Goal: Task Accomplishment & Management: Complete application form

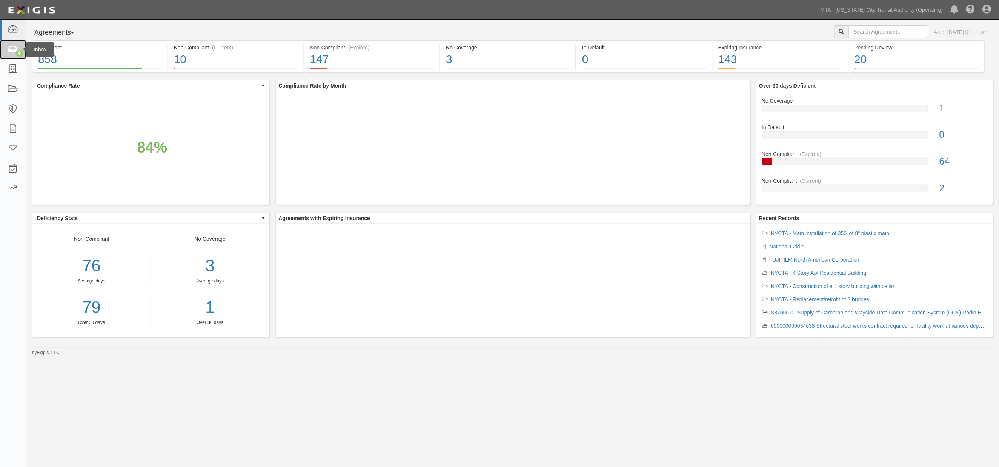
click at [5, 50] on link "9" at bounding box center [13, 50] width 26 height 20
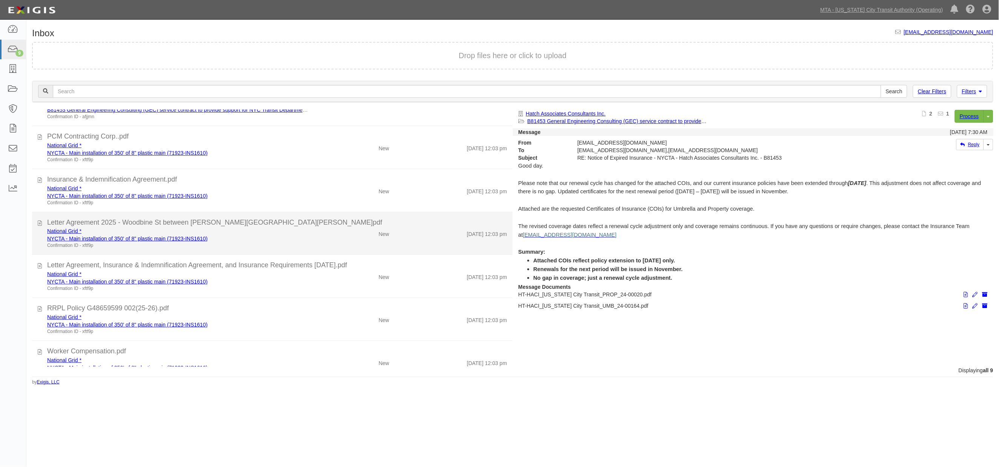
scroll to position [129, 0]
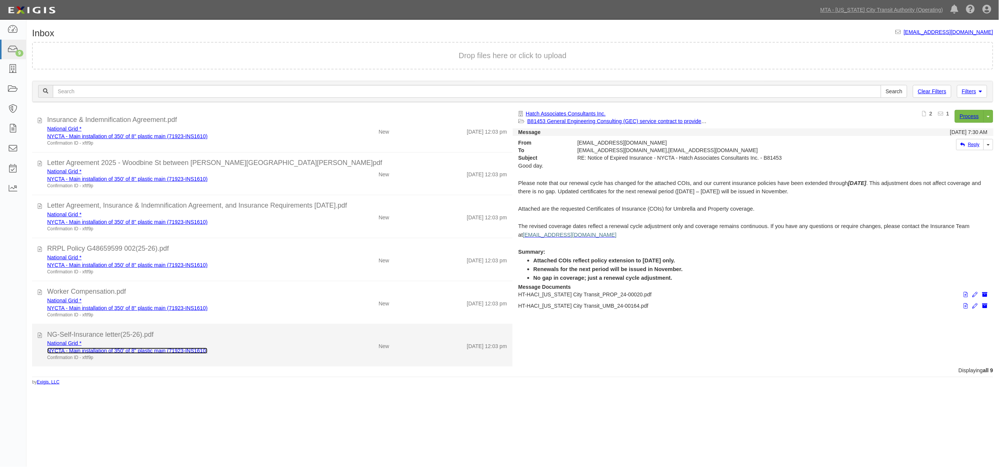
click at [158, 348] on link "NYCTA - Main installation of 350' of 8" plastic main (71923-INS1610)" at bounding box center [127, 350] width 160 height 6
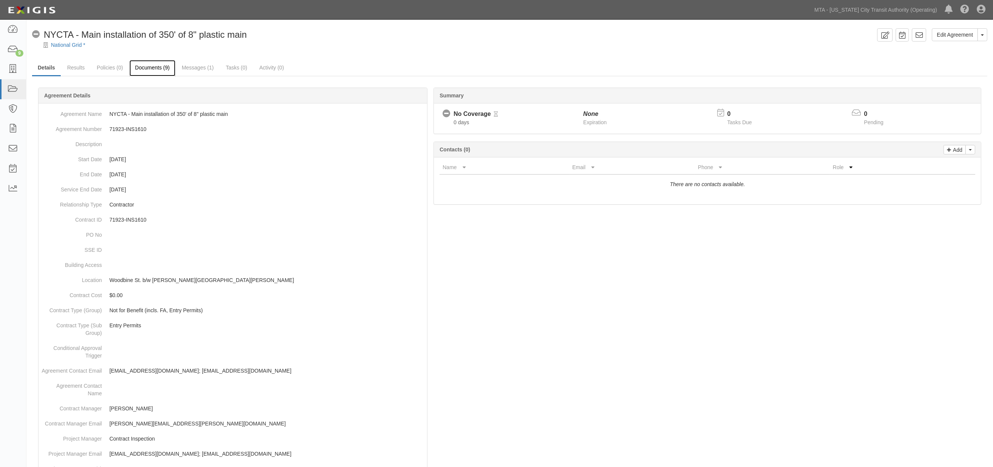
click at [161, 67] on link "Documents (9)" at bounding box center [152, 68] width 46 height 16
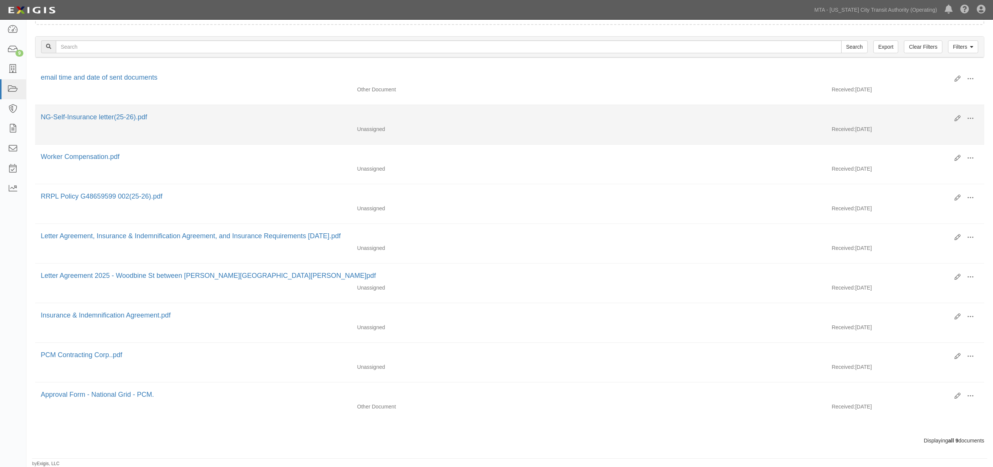
scroll to position [97, 0]
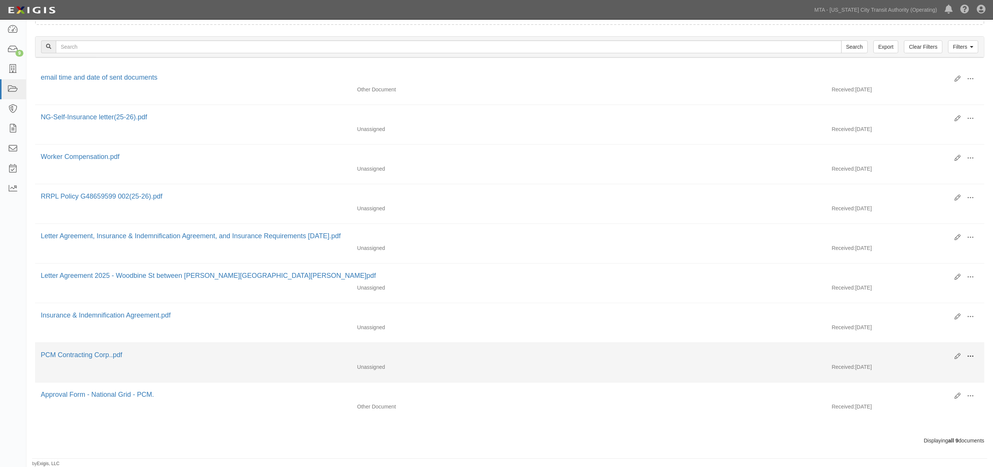
click at [973, 356] on span at bounding box center [970, 356] width 7 height 7
click at [922, 352] on link "Edit" at bounding box center [934, 353] width 60 height 14
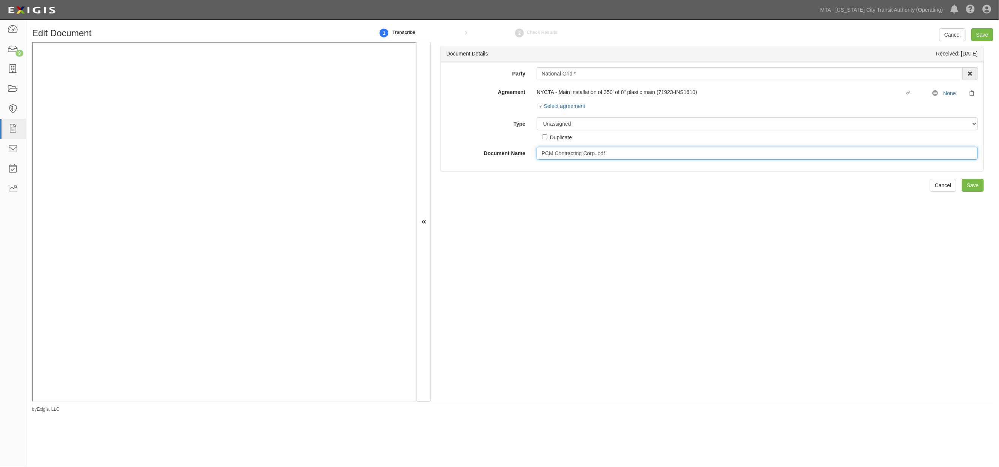
click at [630, 156] on input "PCM Contracting Corp..pdf" at bounding box center [757, 153] width 441 height 13
drag, startPoint x: 629, startPoint y: 155, endPoint x: 470, endPoint y: 155, distance: 158.5
click at [470, 155] on div "Document Name PCM Contracting Corp..pdf" at bounding box center [712, 153] width 543 height 13
click at [552, 125] on select "Unassigned Binder Cancellation Notice Certificate Contract Endorsement Insuranc…" at bounding box center [757, 123] width 441 height 13
select select "CertificateDetail"
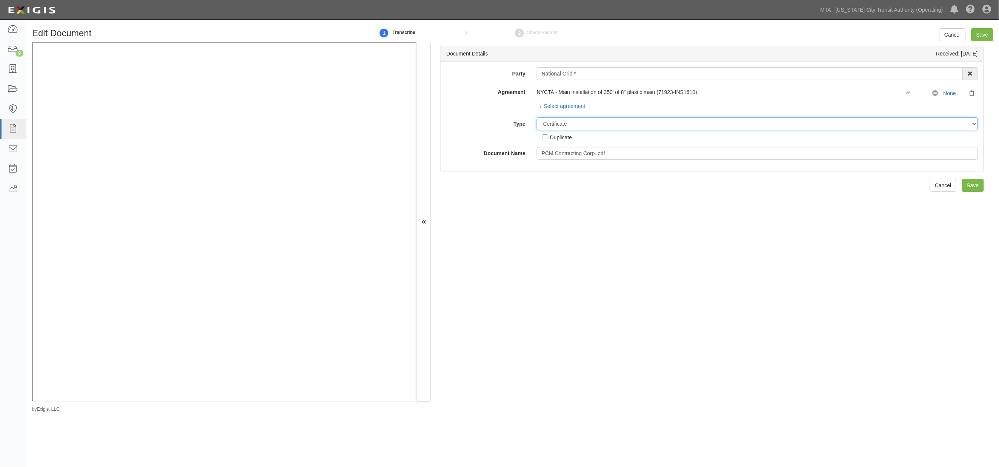
click at [537, 118] on select "Unassigned Binder Cancellation Notice Certificate Contract Endorsement Insuranc…" at bounding box center [757, 123] width 441 height 13
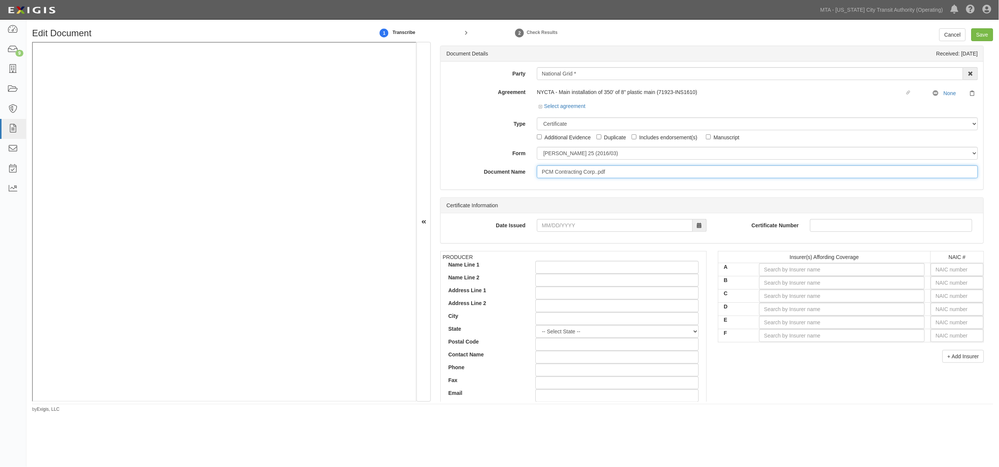
paste input "text"
type input "PCM Contracting Corp.2026"
click at [935, 270] on input "text" at bounding box center [957, 269] width 53 height 13
type input "36404"
type input "3"
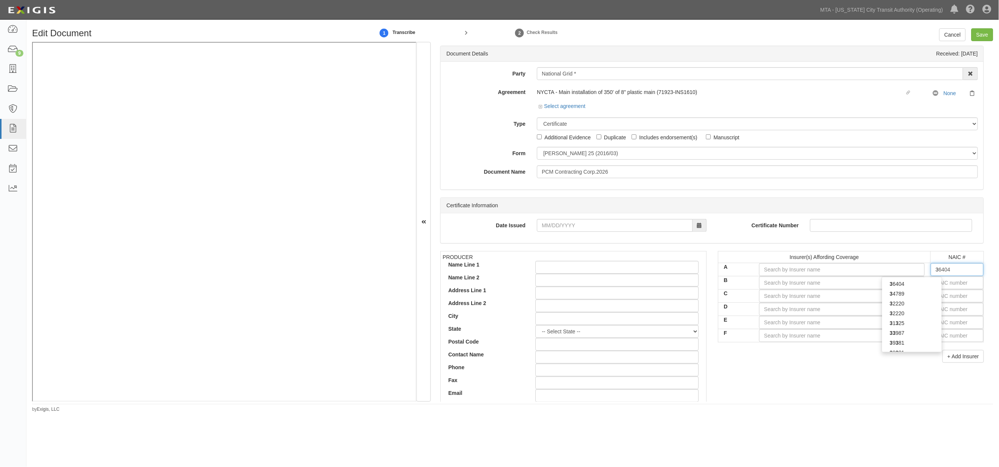
type input "38733"
type input "38"
type input "38342"
type input "383"
type input "38318"
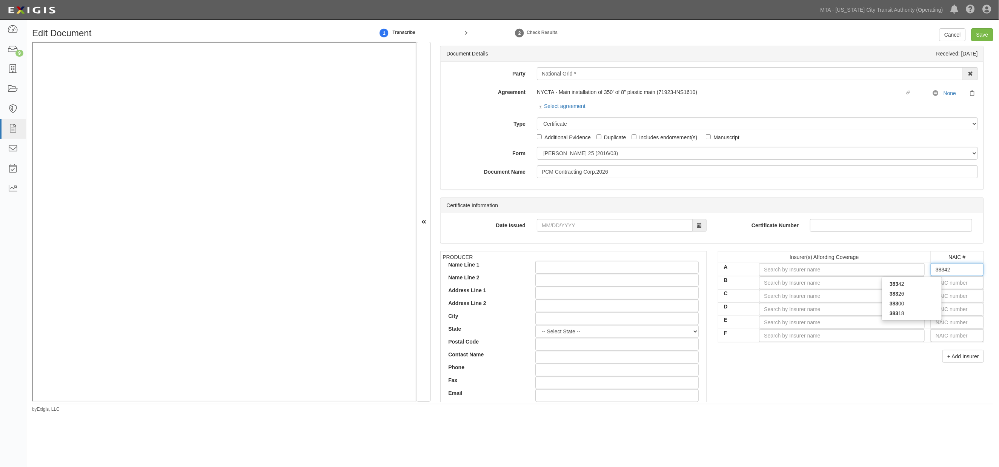
type input "3831"
type input "38318"
click at [924, 284] on div "38318" at bounding box center [912, 284] width 60 height 10
type input "Starr Indemnity & Liability Company (A XV Rating)"
type input "38318"
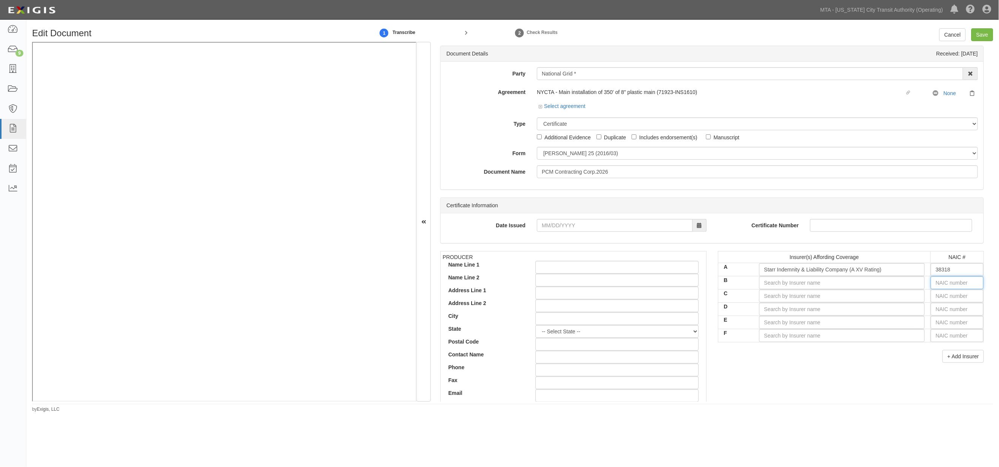
click at [931, 284] on input "text" at bounding box center [957, 282] width 53 height 13
type input "44725"
type input "4"
type input "42757"
type input "42"
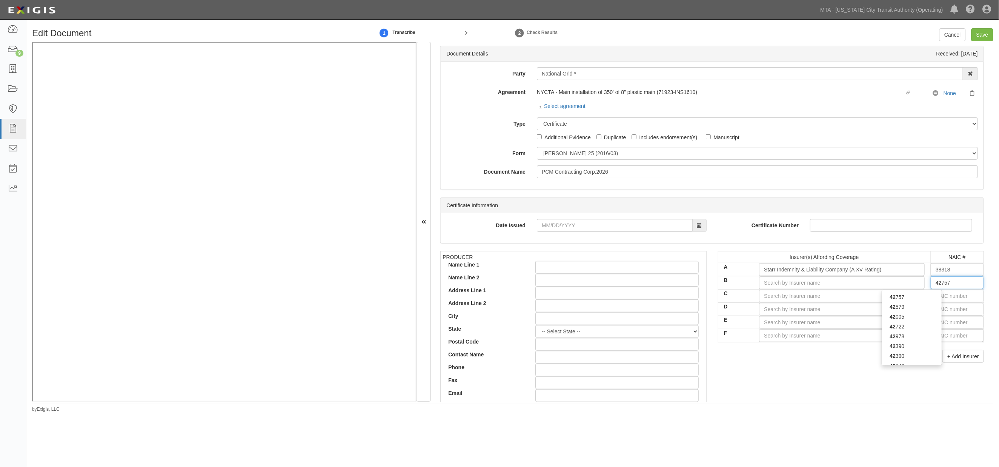
type input "42390"
type input "423"
type input "42307"
type input "4230"
type input "42307"
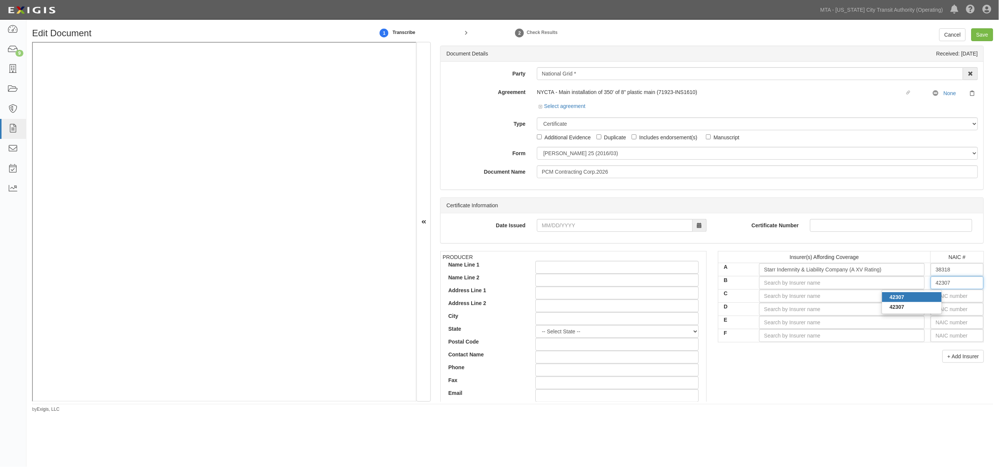
click at [906, 294] on div "42307" at bounding box center [912, 297] width 60 height 10
type input "Navigators Insurance Company (A+ XV Rating)"
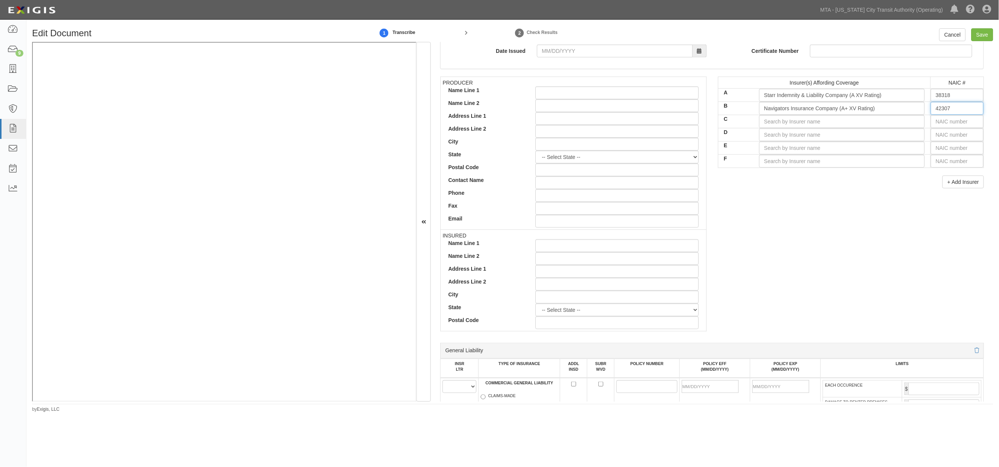
scroll to position [293, 0]
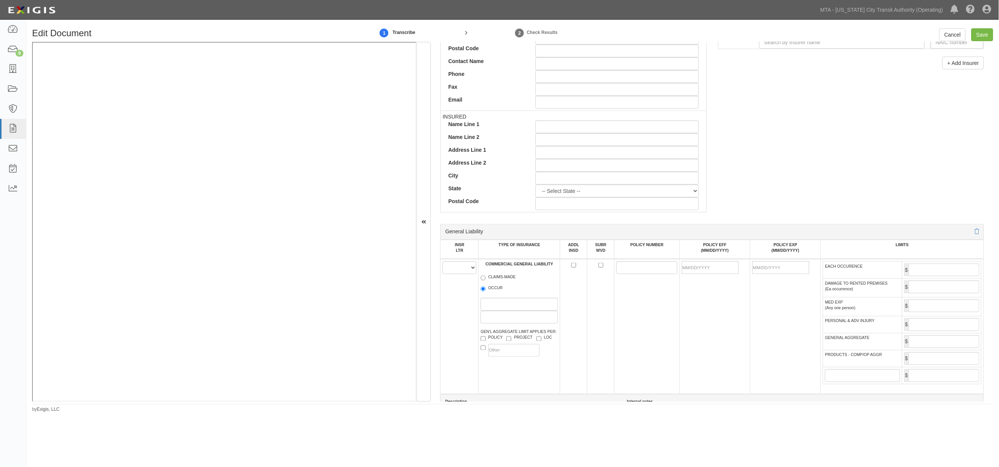
type input "42307"
click at [464, 266] on select "A B C D E F" at bounding box center [460, 267] width 34 height 13
select select "A"
click at [443, 263] on select "A B C D E F" at bounding box center [460, 267] width 34 height 13
click at [481, 291] on input "OCCUR" at bounding box center [483, 288] width 5 height 5
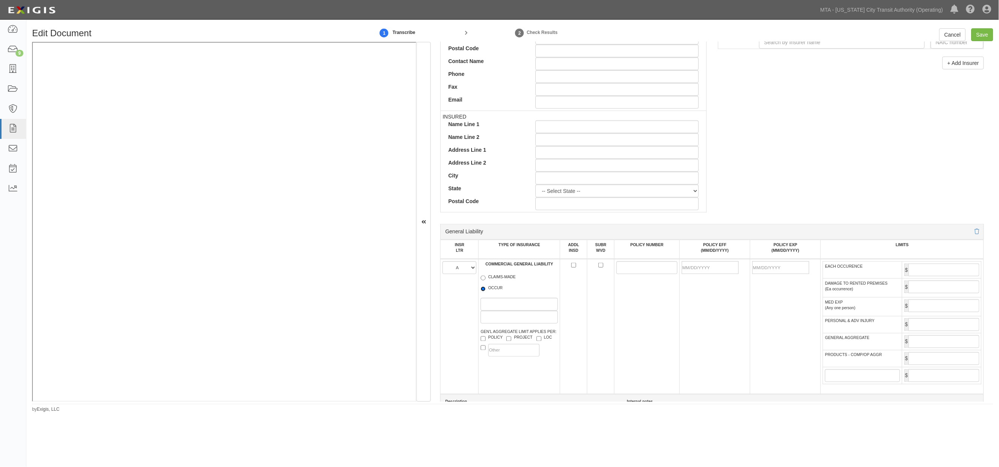
radio input "true"
click at [646, 268] on input "POLICY NUMBER" at bounding box center [646, 267] width 61 height 13
paste input "1000026029251"
type input "1000026029251"
click at [713, 269] on input "POLICY EFF (MM/DD/YYYY)" at bounding box center [710, 267] width 57 height 13
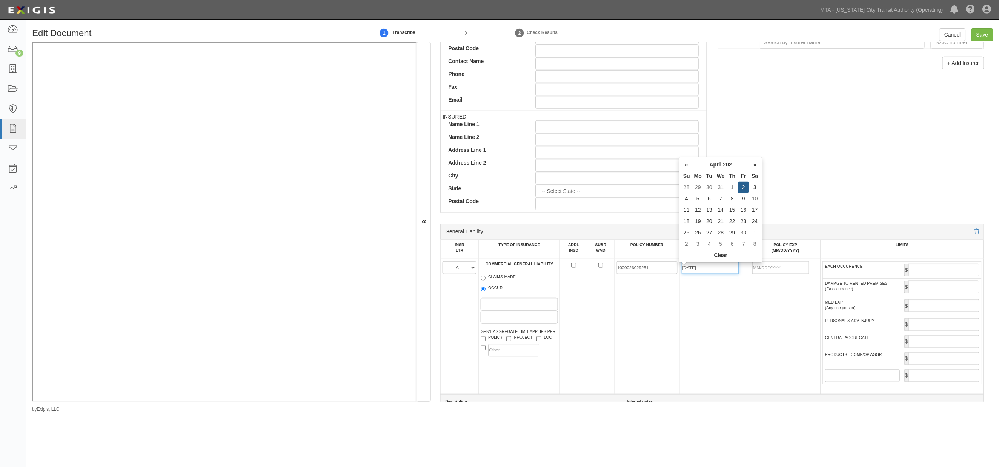
type input "04/02/2025"
type input "04/02/2026"
drag, startPoint x: 731, startPoint y: 306, endPoint x: 735, endPoint y: 314, distance: 8.3
click at [734, 312] on td "04/02/2025" at bounding box center [714, 326] width 71 height 135
click at [926, 274] on input "EACH OCCURENCE" at bounding box center [943, 269] width 71 height 13
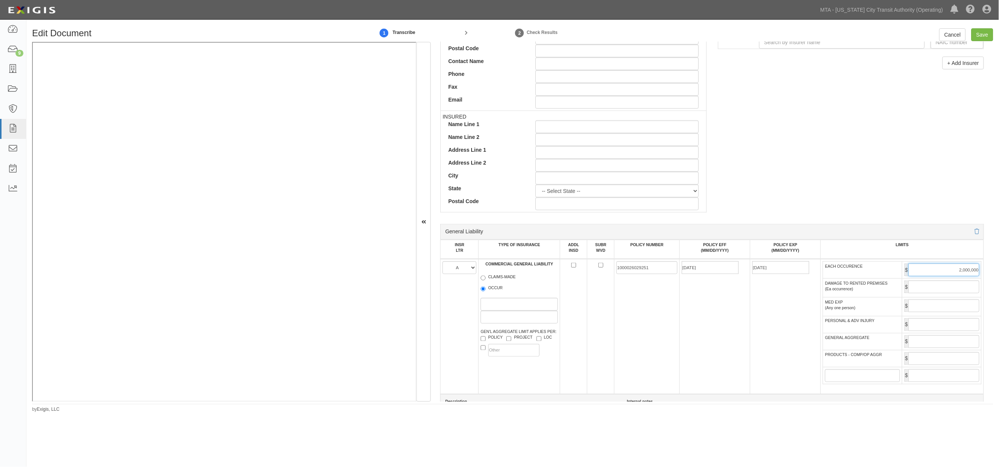
type input "2,000,000"
click at [961, 361] on input "PRODUCTS - COMP/OP AGGR" at bounding box center [943, 358] width 71 height 13
click at [952, 347] on input "GENERAL AGGREGATE" at bounding box center [943, 341] width 71 height 13
type input "4,000,000"
click at [959, 365] on input "PRODUCTS - COMP/OP AGGR" at bounding box center [943, 358] width 71 height 13
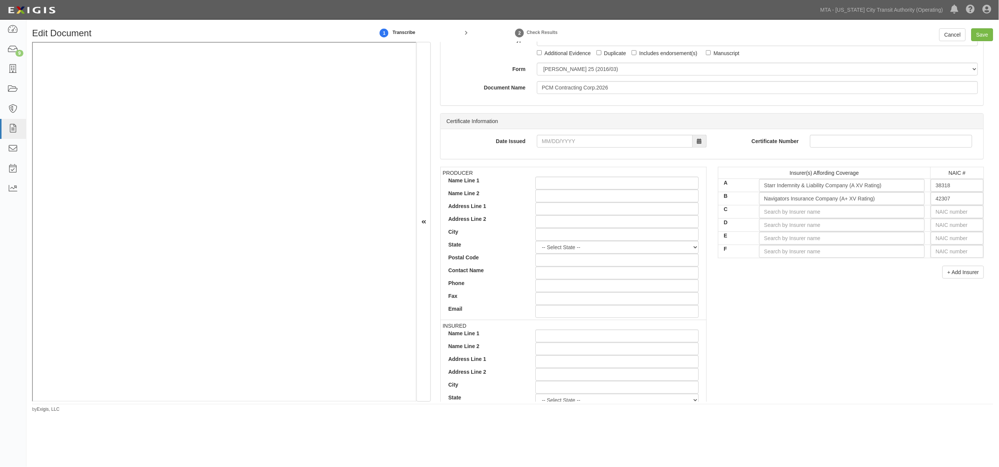
scroll to position [84, 0]
type input "4,000,000"
click at [568, 85] on input "PCM Contracting Corp.2026" at bounding box center [757, 87] width 441 height 13
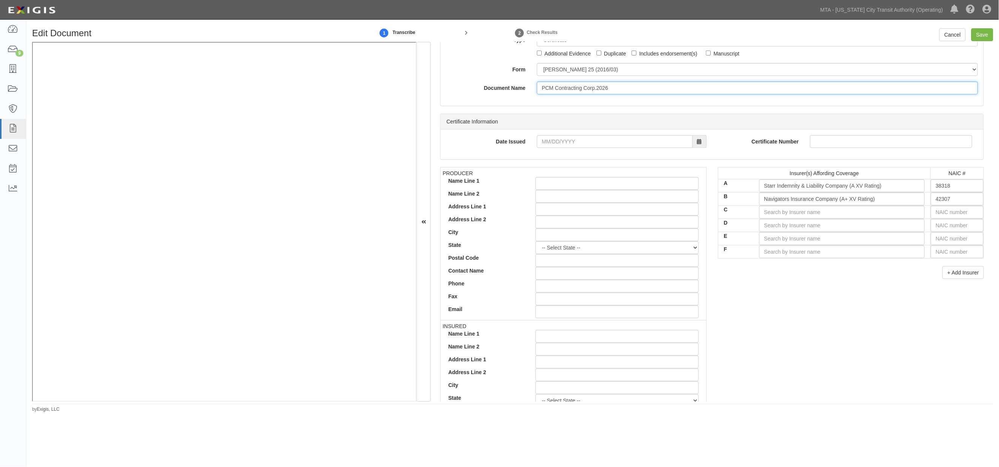
drag, startPoint x: 568, startPoint y: 85, endPoint x: 543, endPoint y: 89, distance: 25.0
click at [543, 89] on input "PCM Contracting Corp.2026" at bounding box center [757, 87] width 441 height 13
drag, startPoint x: 540, startPoint y: 88, endPoint x: 593, endPoint y: 87, distance: 53.6
click at [593, 87] on input "PCM Contracting Corp.2026" at bounding box center [757, 87] width 441 height 13
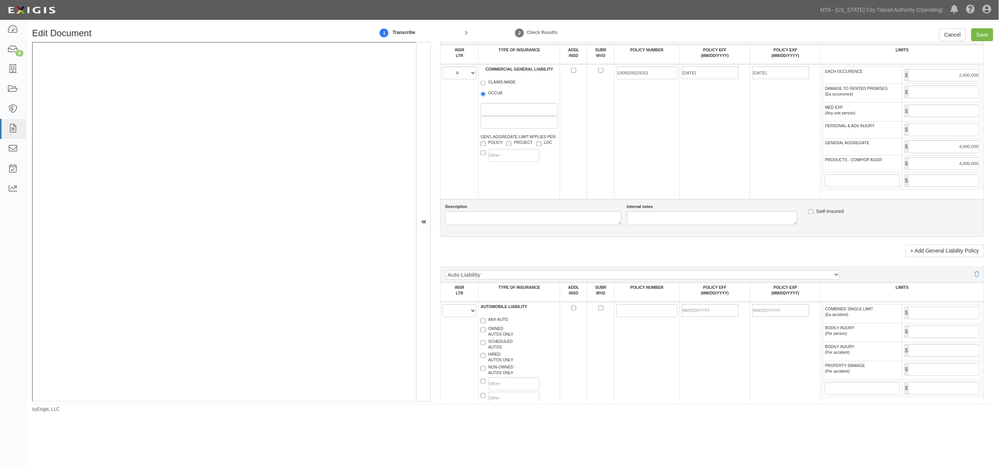
scroll to position [503, 0]
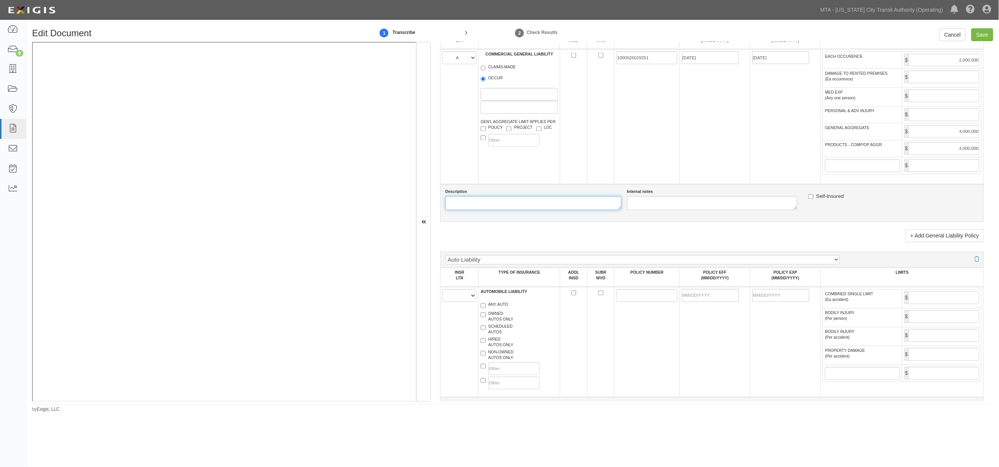
paste textarea "PCM Contracting Corp"
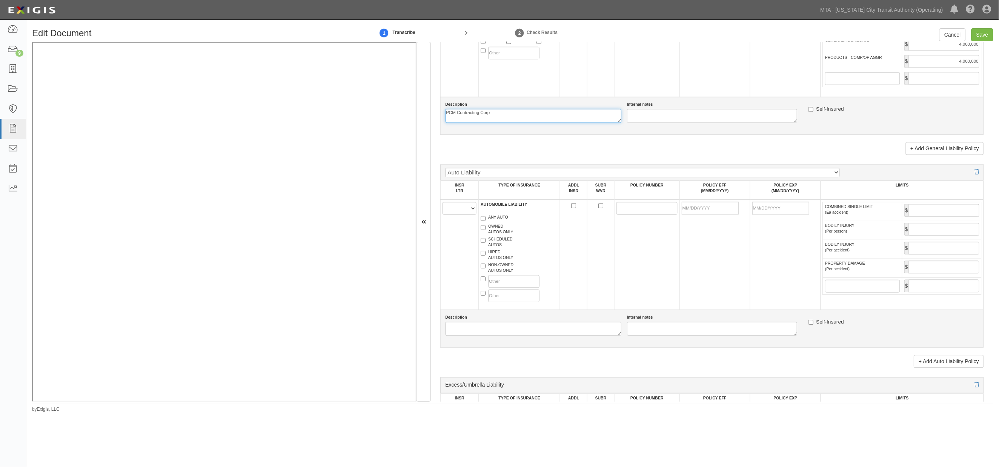
scroll to position [629, 0]
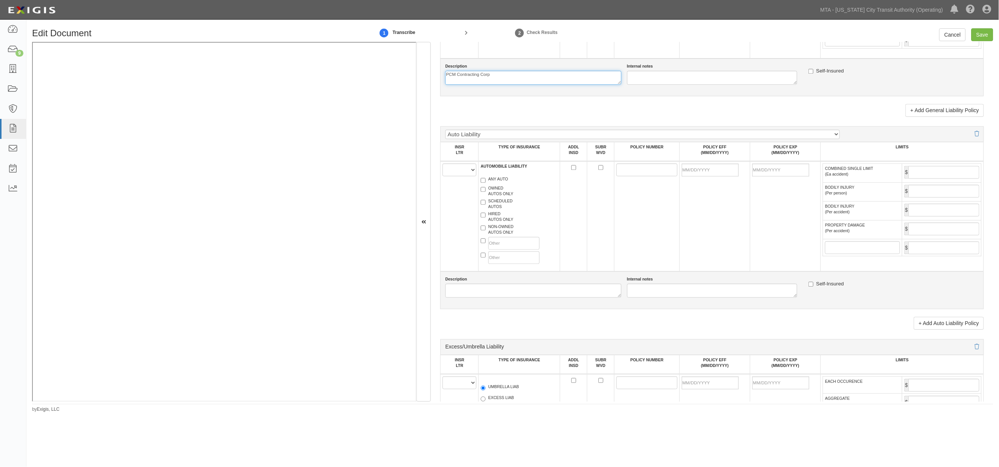
type textarea "PCM Contracting Corp"
paste textarea "PCM Contracting Corp"
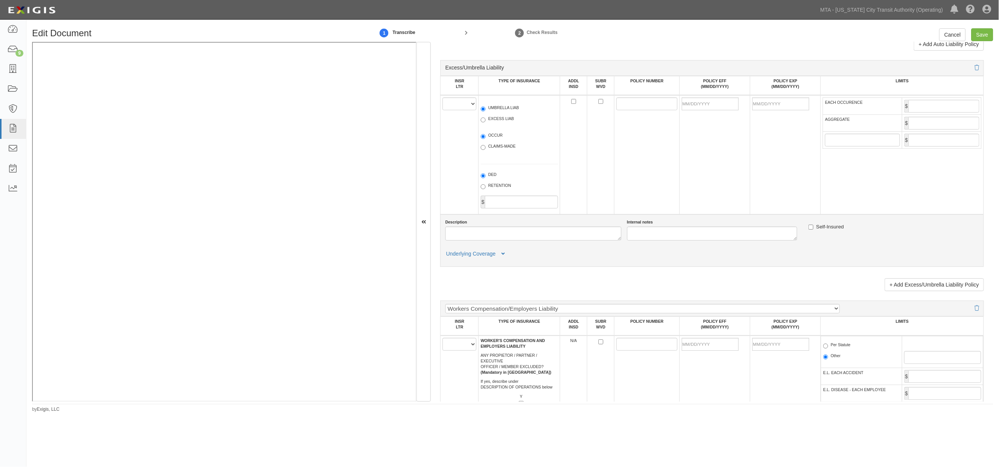
scroll to position [922, 0]
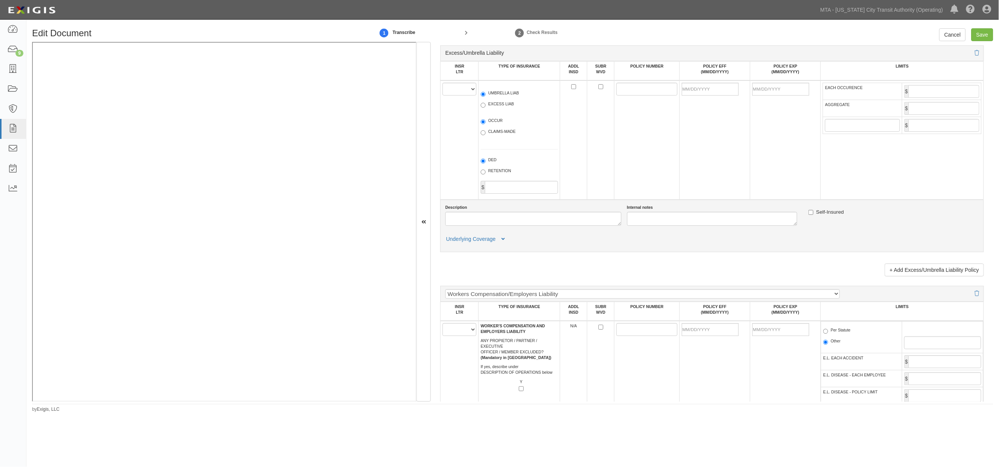
type textarea "PCM Contracting Corp"
paste textarea "PCM Contracting Corp"
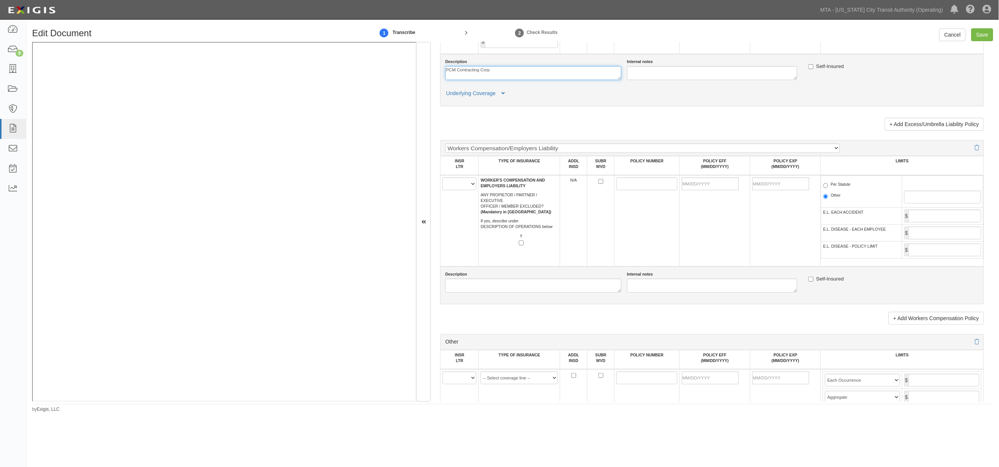
scroll to position [1090, 0]
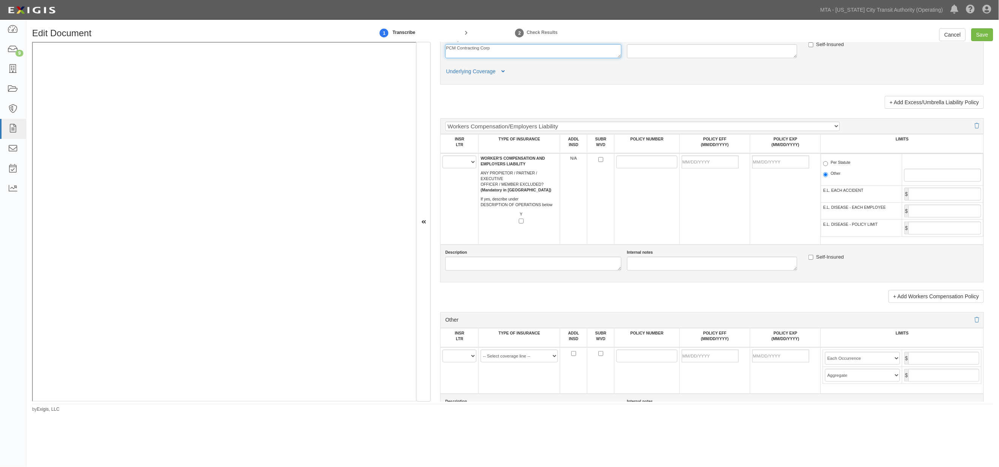
type textarea "PCM Contracting Corp"
paste textarea "PCM Contracting Corp"
type textarea "PCM Contracting Corp"
click at [459, 168] on select "A B C D E F" at bounding box center [460, 161] width 34 height 13
select select "A"
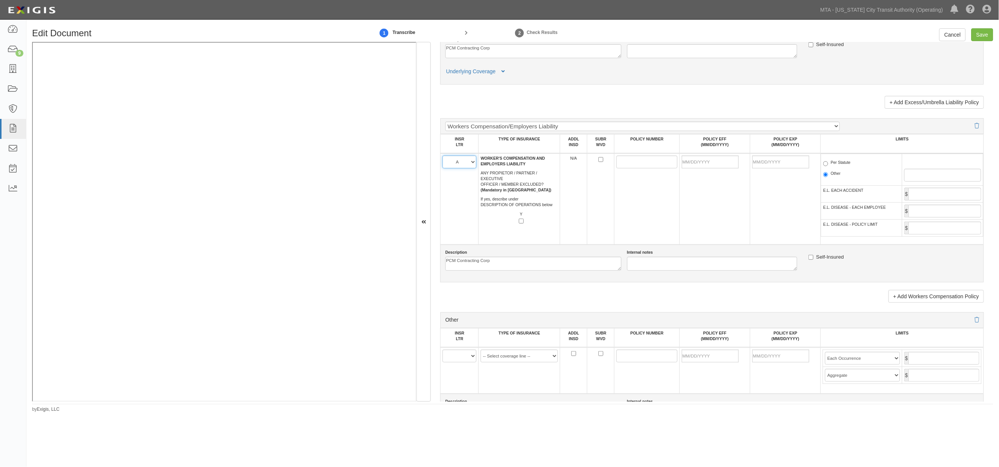
click at [443, 168] on select "A B C D E F" at bounding box center [460, 161] width 34 height 13
paste input "1000005314"
type input "1000005314"
click at [702, 168] on input "POLICY EFF (MM/DD/YYYY)" at bounding box center [710, 161] width 57 height 13
type input "04/05/2025"
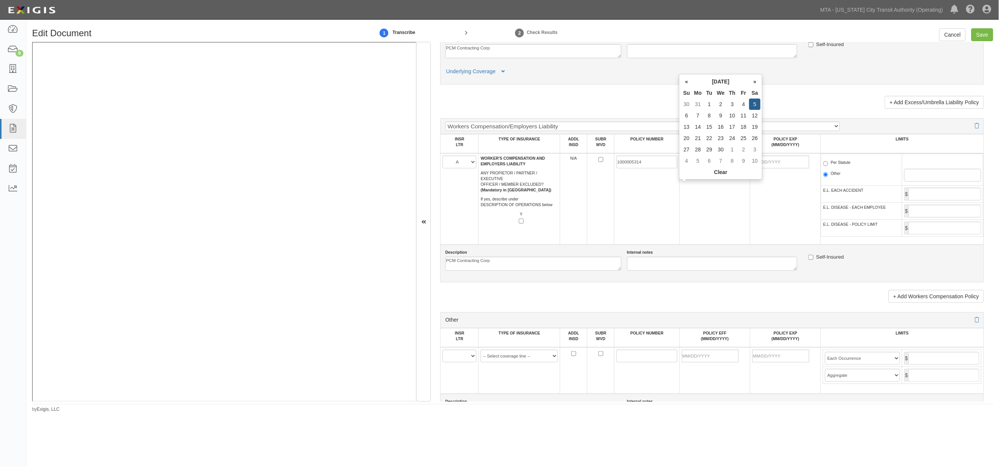
type input "04/05/2026"
click at [712, 231] on td "04/05/2025" at bounding box center [714, 198] width 71 height 91
click at [834, 167] on label "Per Statute" at bounding box center [837, 164] width 28 height 8
click at [828, 166] on input "Per Statute" at bounding box center [825, 163] width 5 height 5
radio input "true"
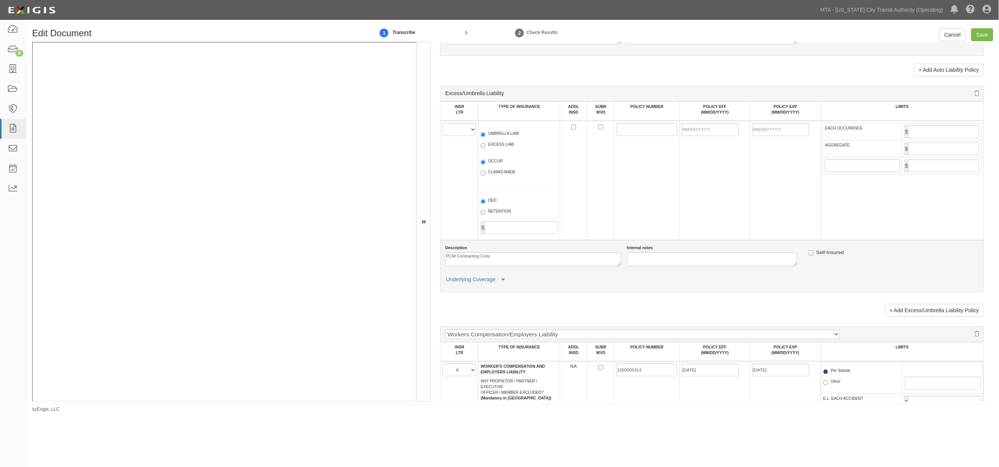
scroll to position [880, 0]
click at [460, 137] on select "A B C D E F" at bounding box center [460, 131] width 34 height 13
select select "A"
click at [443, 137] on select "A B C D E F" at bounding box center [460, 131] width 34 height 13
click at [496, 140] on label "UMBRELLA LIAB" at bounding box center [500, 136] width 38 height 8
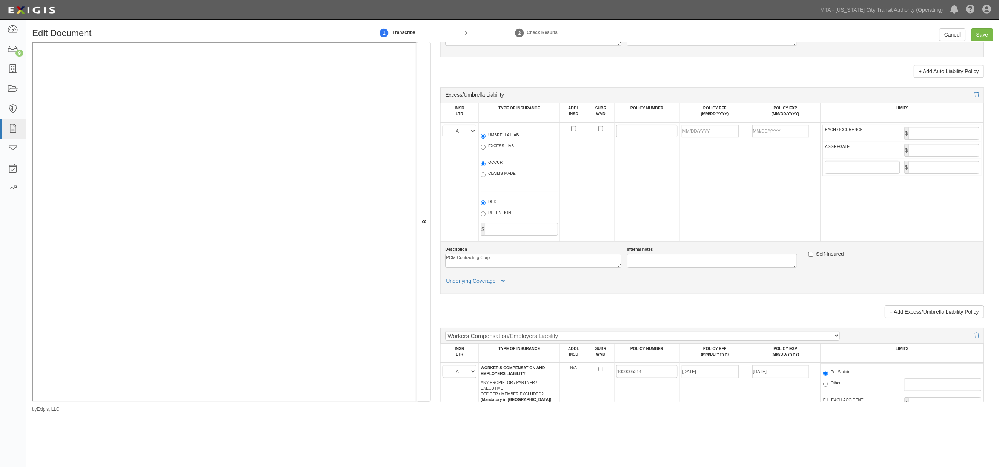
click at [486, 138] on input "UMBRELLA LIAB" at bounding box center [483, 136] width 5 height 5
radio input "true"
click at [486, 167] on label "OCCUR" at bounding box center [492, 164] width 22 height 8
click at [486, 166] on input "OCCUR" at bounding box center [483, 163] width 5 height 5
radio input "true"
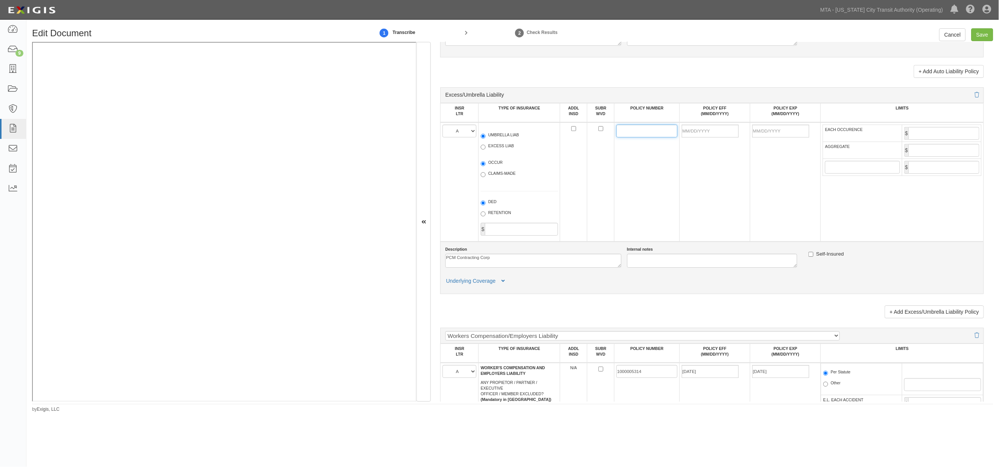
click at [641, 137] on input "POLICY NUMBER" at bounding box center [646, 131] width 61 height 13
paste input "1000585682251"
type input "1000585682251"
click at [722, 137] on input "POLICY EFF (MM/DD/YYYY)" at bounding box center [710, 131] width 57 height 13
type input "04/05/2025"
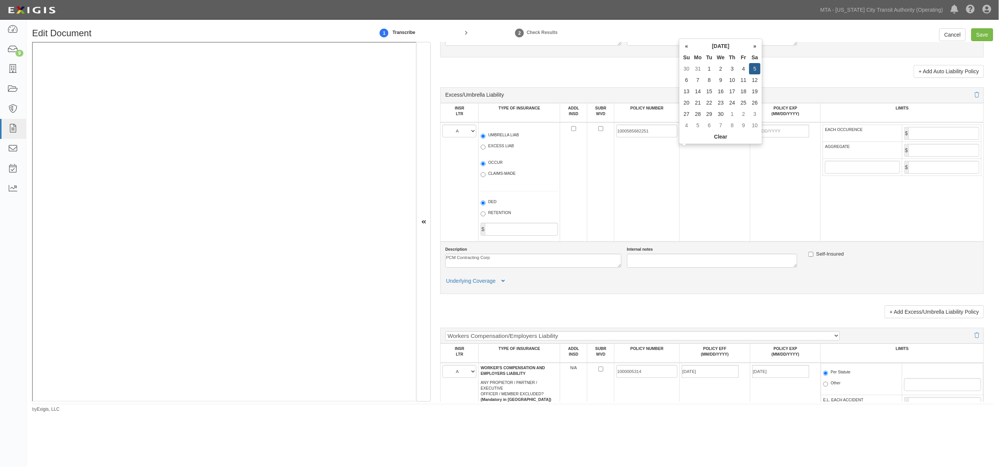
type input "04/05/2026"
click at [740, 177] on td "04/05/2025" at bounding box center [714, 181] width 71 height 119
click at [930, 140] on input "EACH OCCURENCE" at bounding box center [943, 133] width 71 height 13
type input "3,000,000"
click at [933, 157] on input "AGGREGATE" at bounding box center [943, 150] width 71 height 13
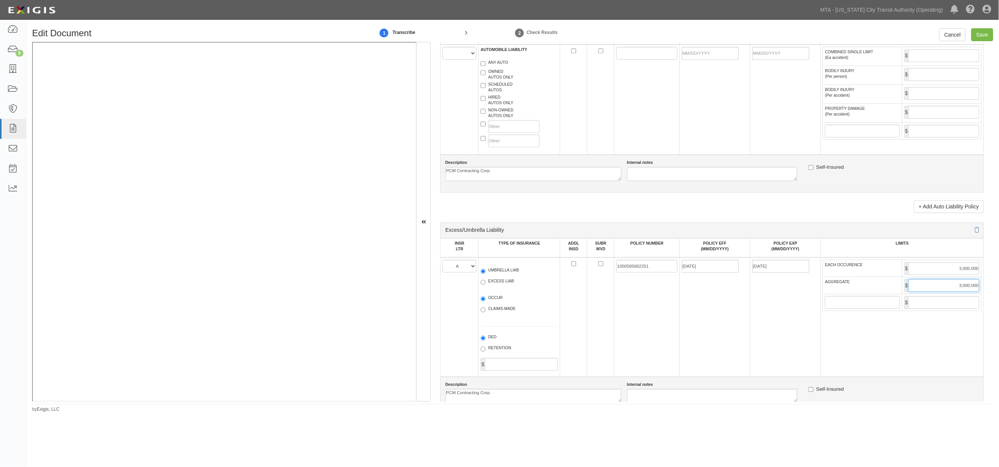
scroll to position [712, 0]
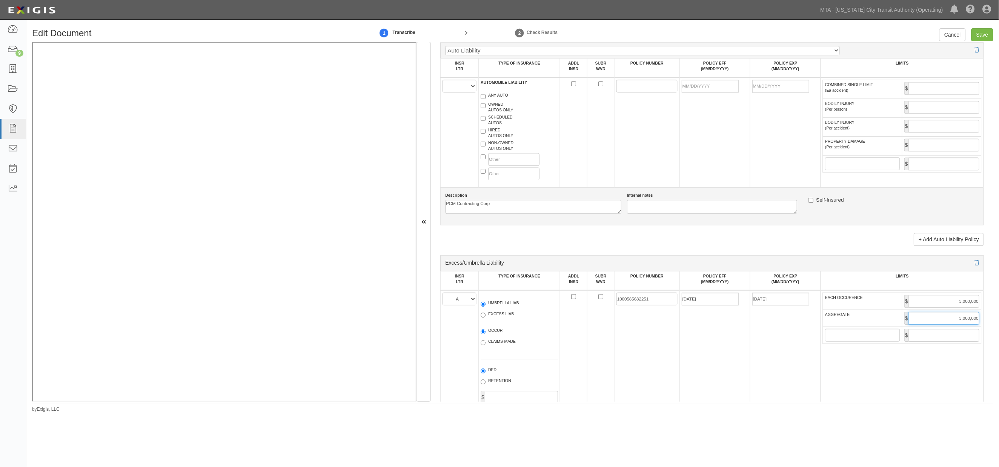
type input "3,000,000"
click at [453, 92] on select "A B C D E F" at bounding box center [460, 86] width 34 height 13
select select "A"
click at [443, 88] on select "A B C D E F" at bounding box center [460, 86] width 34 height 13
click at [487, 100] on label "ANY AUTO" at bounding box center [495, 96] width 28 height 8
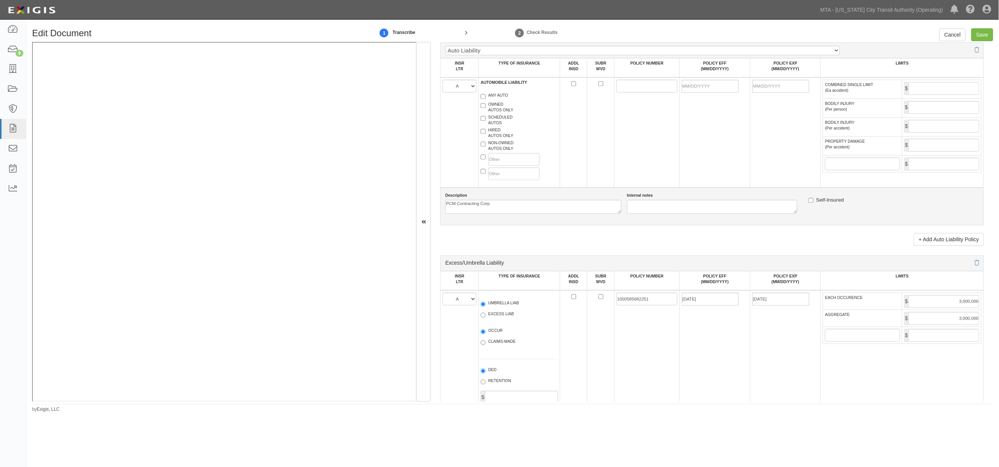
click at [486, 99] on input "ANY AUTO" at bounding box center [483, 96] width 5 height 5
checkbox input "true"
click at [663, 91] on input "POLICY NUMBER" at bounding box center [646, 86] width 61 height 13
paste input "1000673000251"
type input "1000673000251"
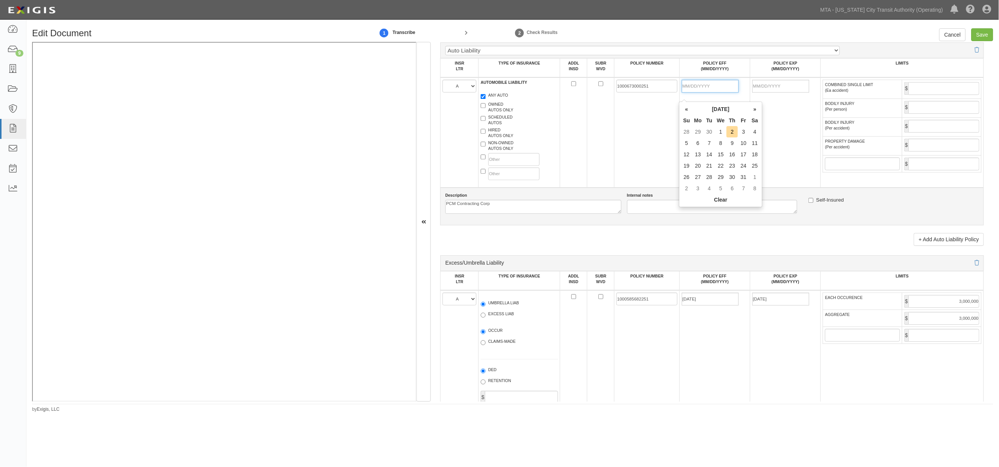
click at [712, 92] on input "POLICY EFF (MM/DD/YYYY)" at bounding box center [710, 86] width 57 height 13
type input "04/05/2025"
type input "04/05/2026"
click at [787, 167] on td "04/05/2026" at bounding box center [785, 132] width 71 height 110
click at [928, 95] on input "COMBINED SINGLE LIMIT (Ea accident)" at bounding box center [943, 88] width 71 height 13
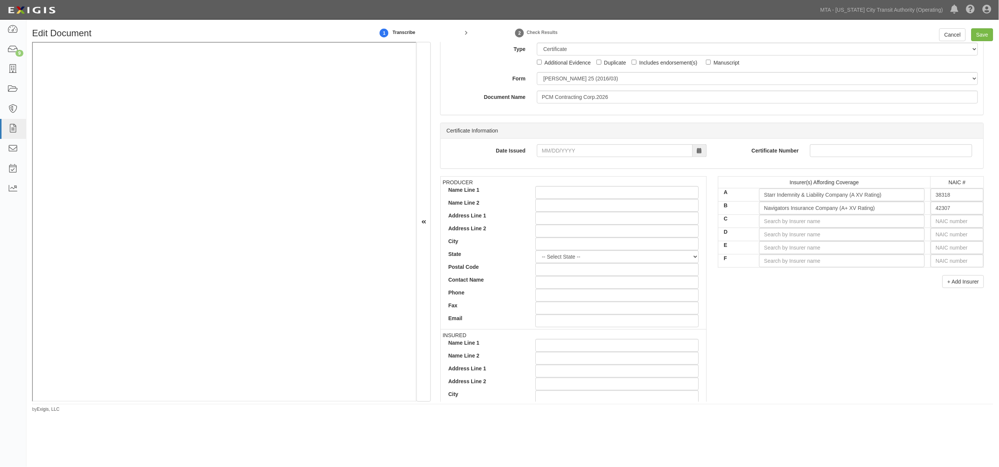
scroll to position [0, 0]
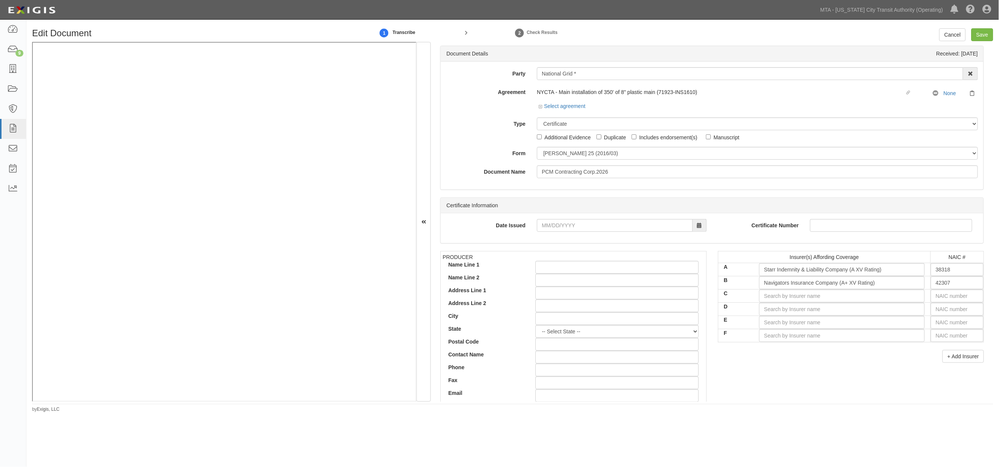
type input "2,000,000"
click at [646, 138] on div "Includes endorsement(s)" at bounding box center [668, 137] width 58 height 8
click at [636, 138] on input "Includes endorsement(s)" at bounding box center [634, 136] width 5 height 5
checkbox input "true"
click at [982, 32] on input "Save" at bounding box center [982, 34] width 22 height 13
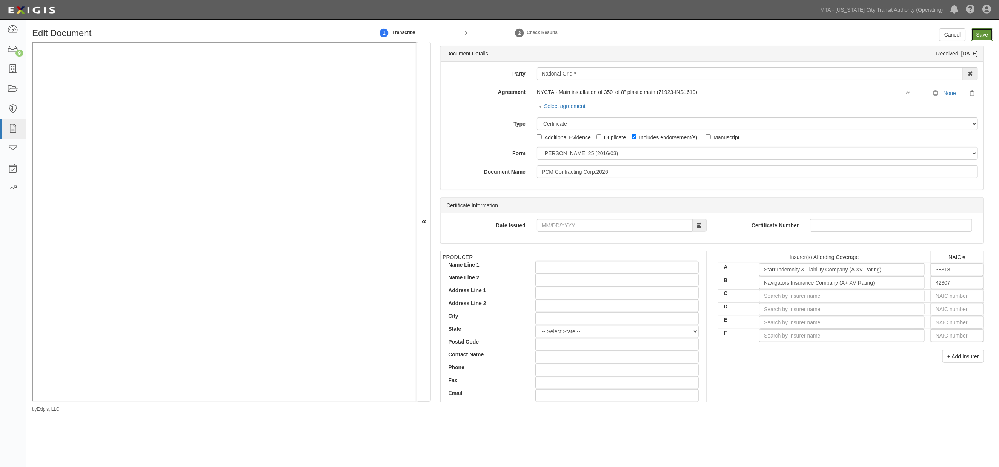
type input "2000000"
type input "4000000"
type input "2000000"
type input "3000000"
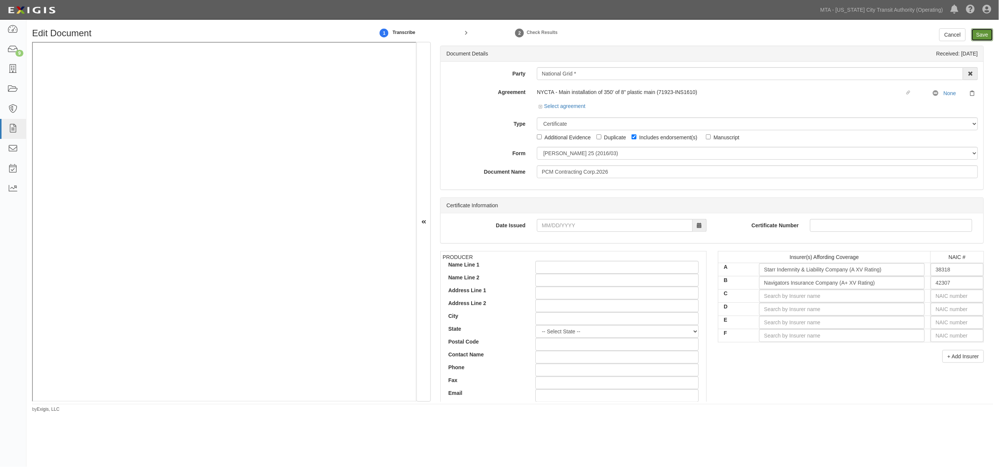
type input "3000000"
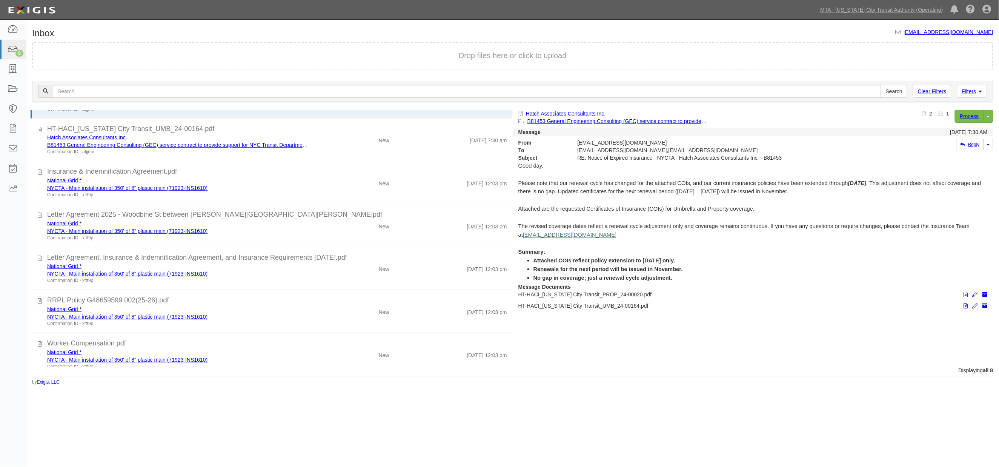
scroll to position [86, 0]
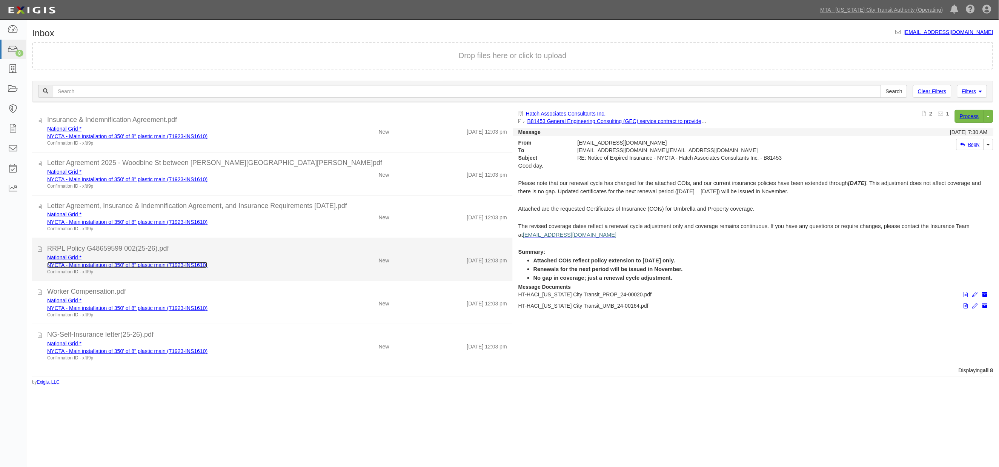
click at [147, 263] on link "NYCTA - Main installation of 350' of 8" plastic main (71923-INS1610)" at bounding box center [127, 265] width 160 height 6
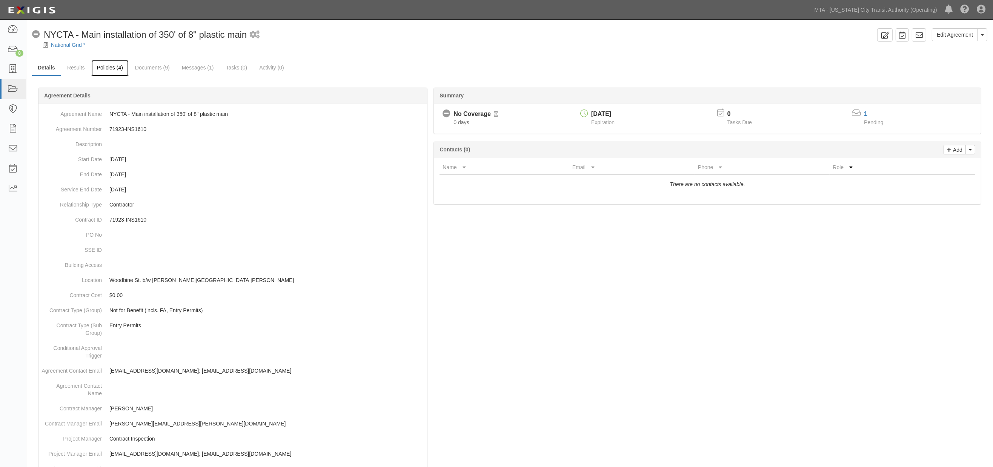
click at [111, 67] on link "Policies (4)" at bounding box center [109, 68] width 37 height 16
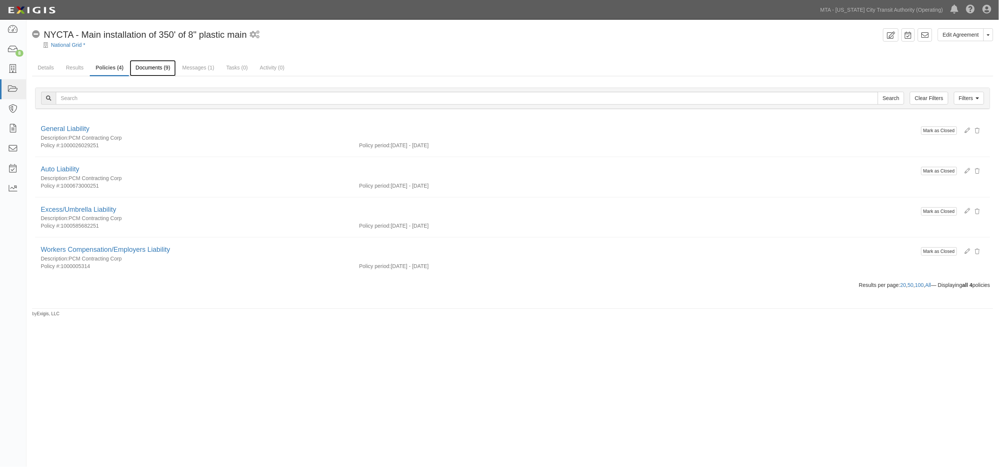
click at [152, 69] on link "Documents (9)" at bounding box center [153, 68] width 46 height 16
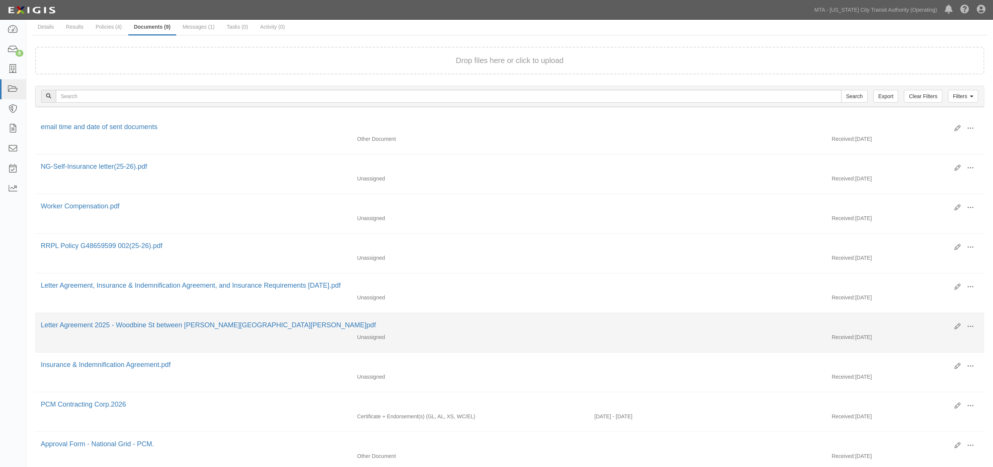
scroll to position [97, 0]
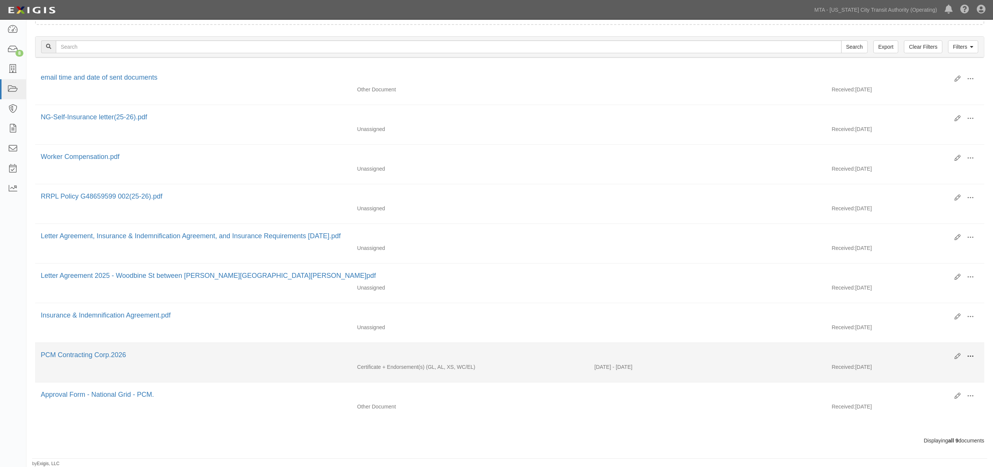
click at [972, 356] on span at bounding box center [970, 356] width 7 height 7
click at [919, 351] on link "Edit" at bounding box center [934, 353] width 60 height 14
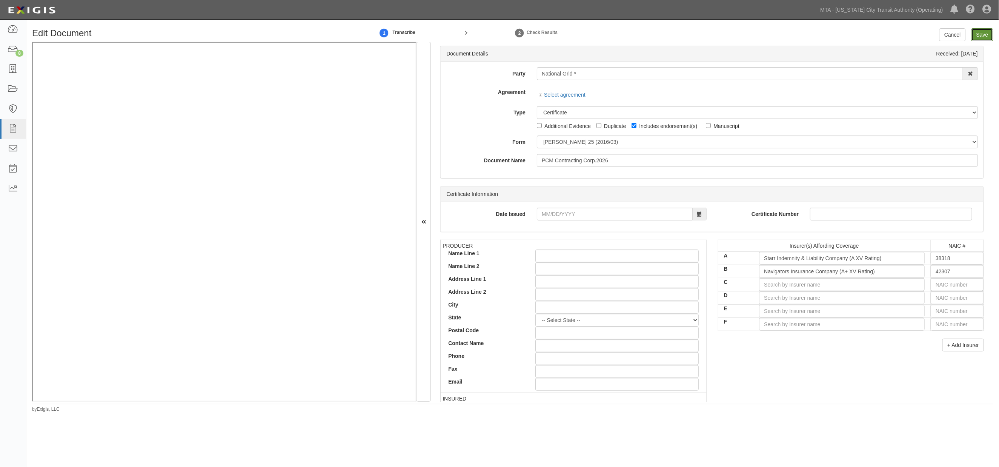
click at [982, 34] on input "Save" at bounding box center [982, 34] width 22 height 13
type input "2000000"
type input "4000000"
type input "2000000"
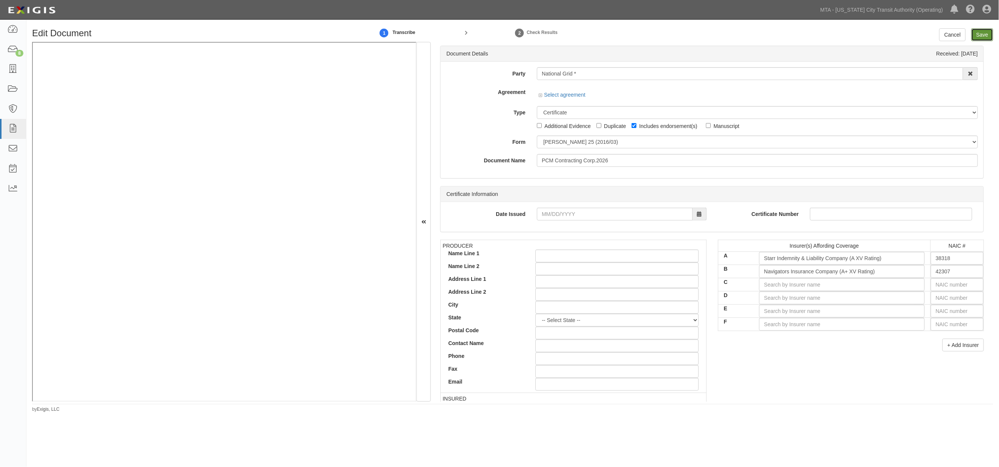
type input "3000000"
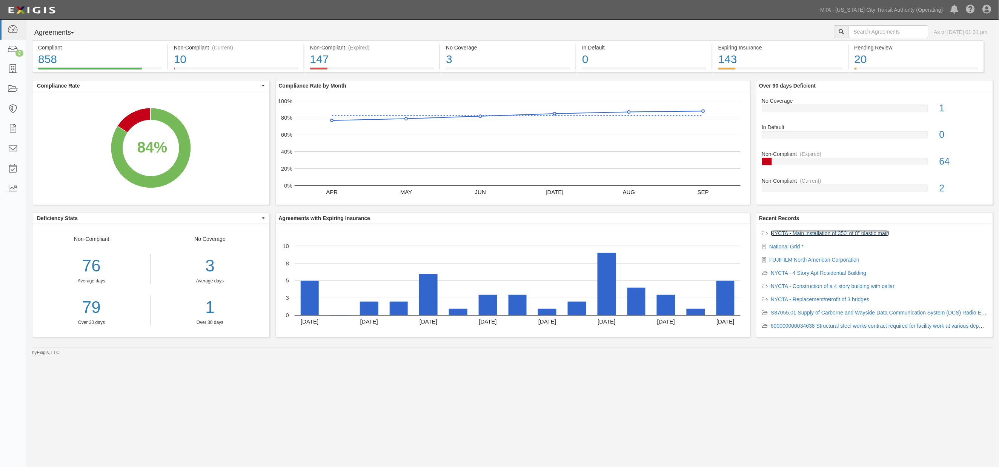
click at [815, 234] on link "NYCTA - Main installation of 350' of 8" plastic main" at bounding box center [830, 233] width 118 height 6
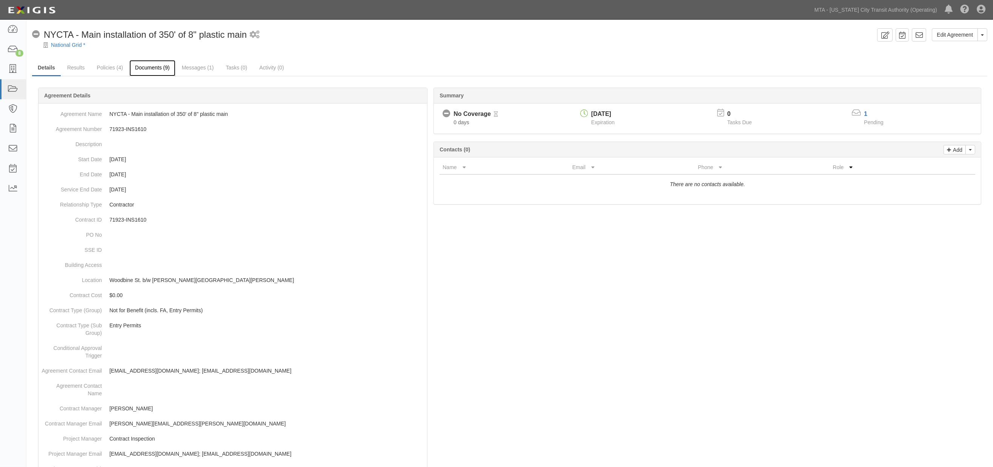
click at [157, 68] on link "Documents (9)" at bounding box center [152, 68] width 46 height 16
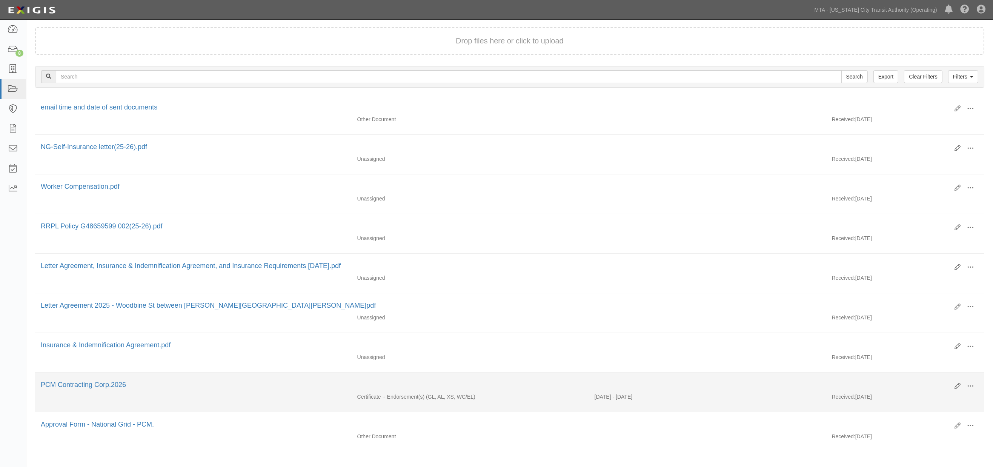
scroll to position [97, 0]
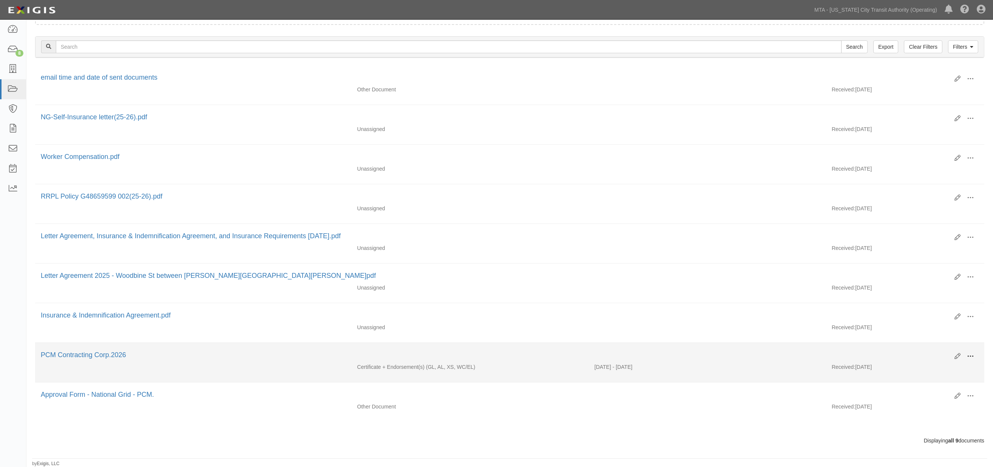
click at [970, 353] on span at bounding box center [970, 356] width 7 height 7
click at [918, 350] on link "Edit" at bounding box center [934, 353] width 60 height 14
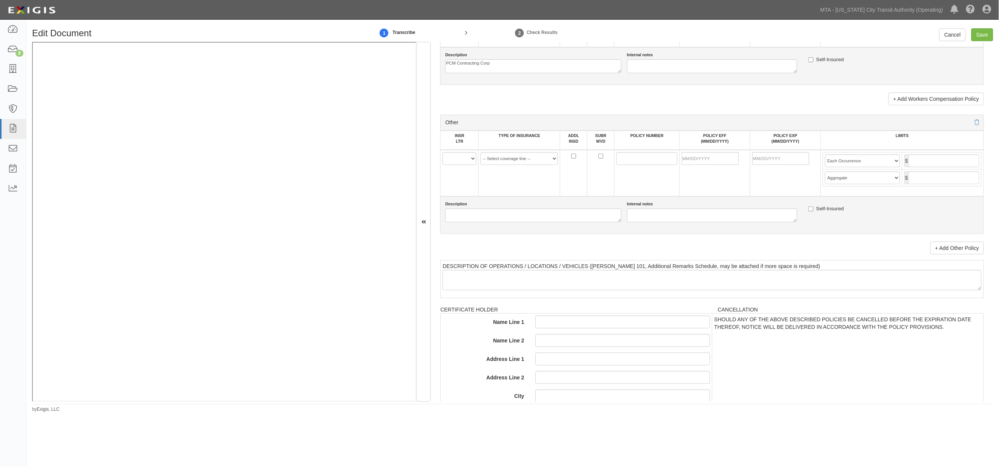
scroll to position [1387, 0]
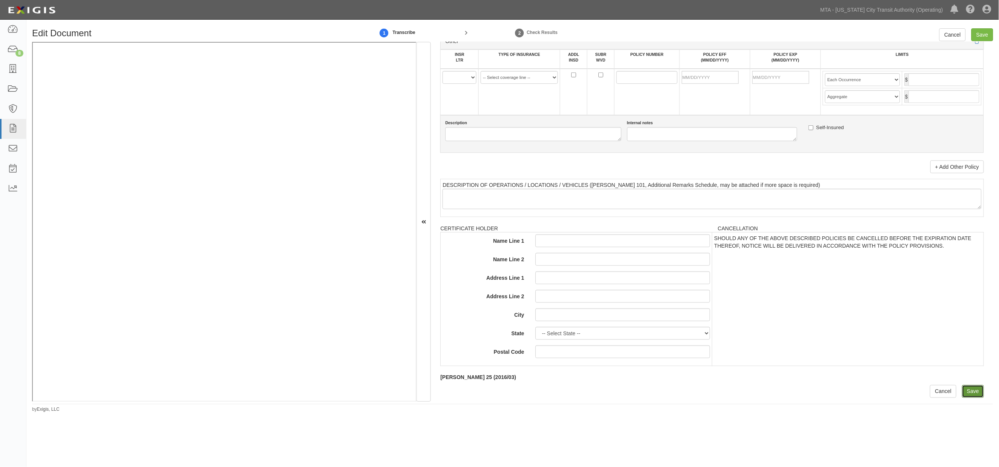
click at [964, 391] on input "Save" at bounding box center [973, 391] width 22 height 13
type input "2000000"
type input "4000000"
type input "2000000"
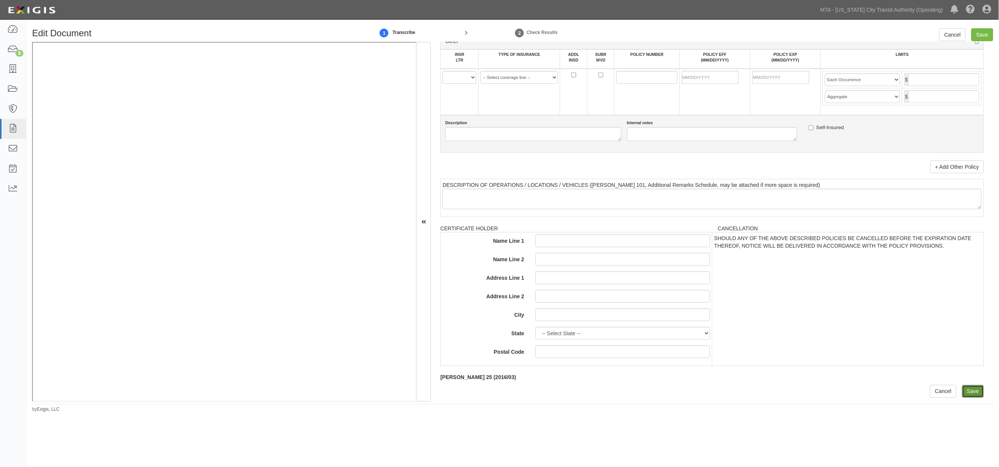
type input "3000000"
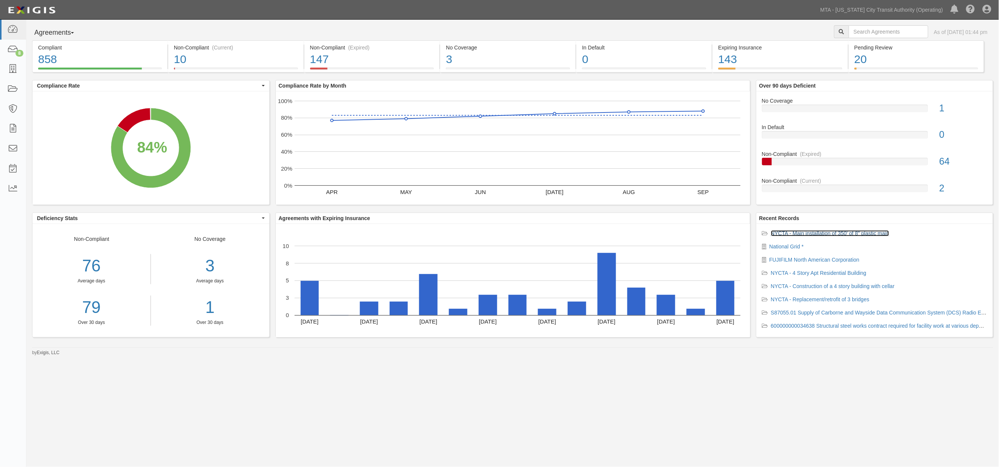
click at [802, 232] on link "NYCTA - Main installation of 350' of 8" plastic main" at bounding box center [830, 233] width 118 height 6
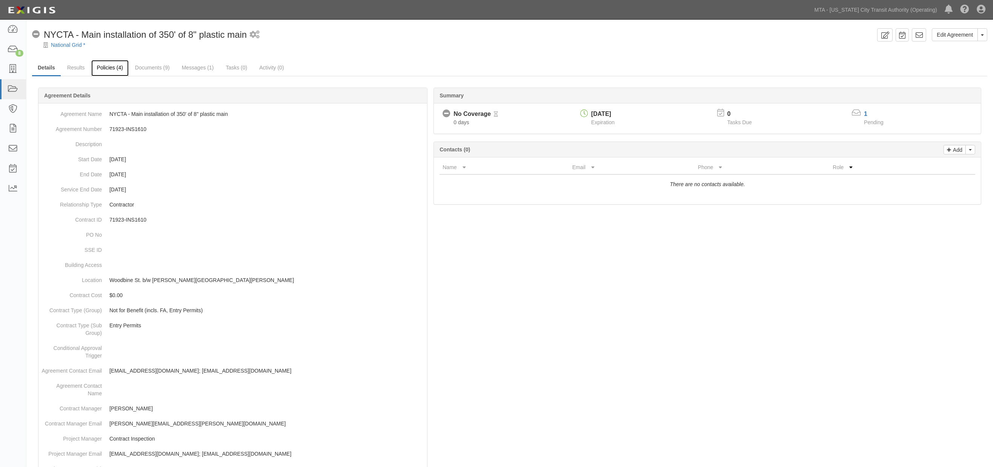
click at [106, 71] on link "Policies (4)" at bounding box center [109, 68] width 37 height 16
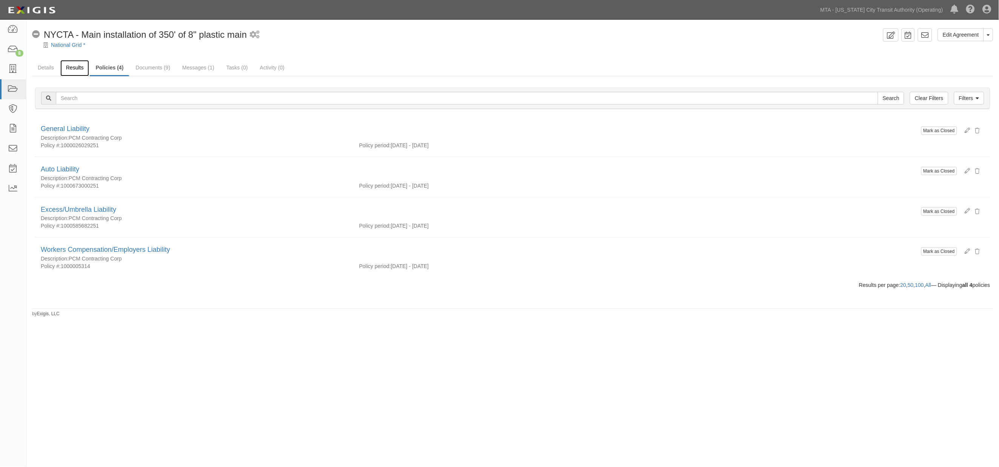
click at [69, 67] on link "Results" at bounding box center [74, 68] width 29 height 16
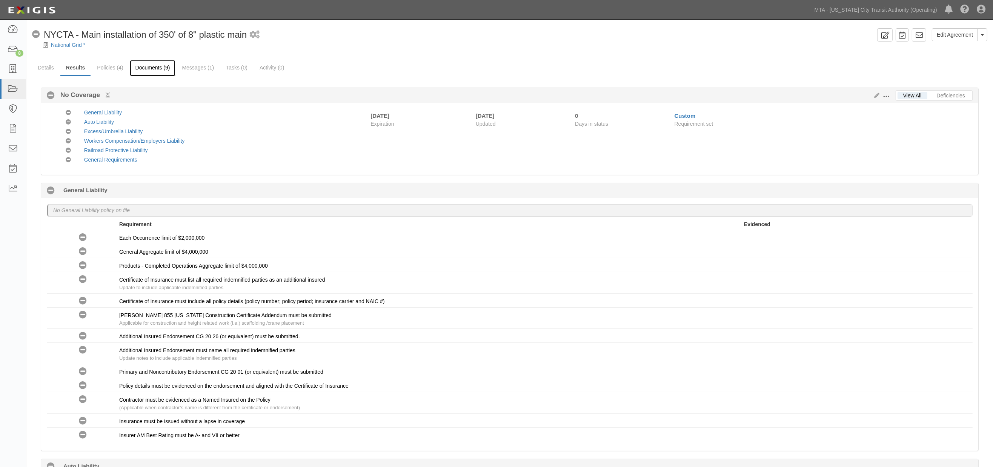
click at [140, 66] on link "Documents (9)" at bounding box center [153, 68] width 46 height 16
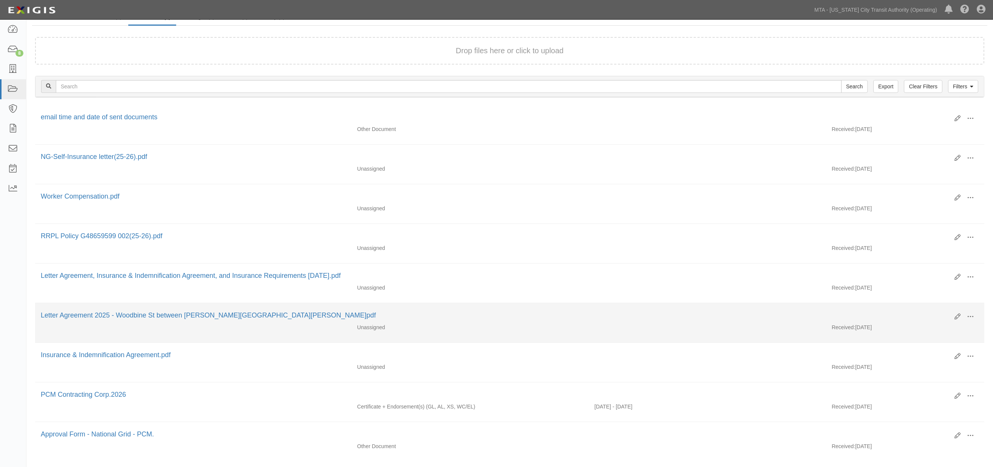
scroll to position [97, 0]
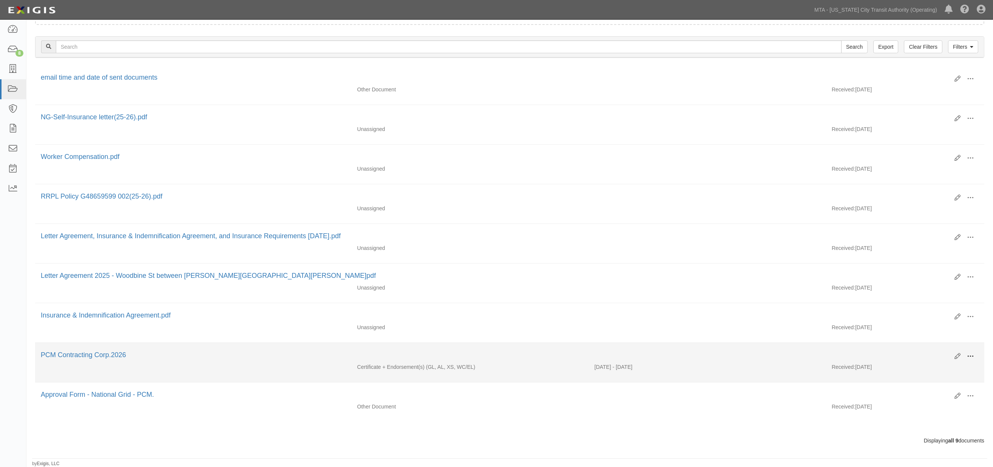
click at [971, 353] on span at bounding box center [970, 356] width 7 height 7
click at [912, 349] on link "Edit" at bounding box center [934, 353] width 60 height 14
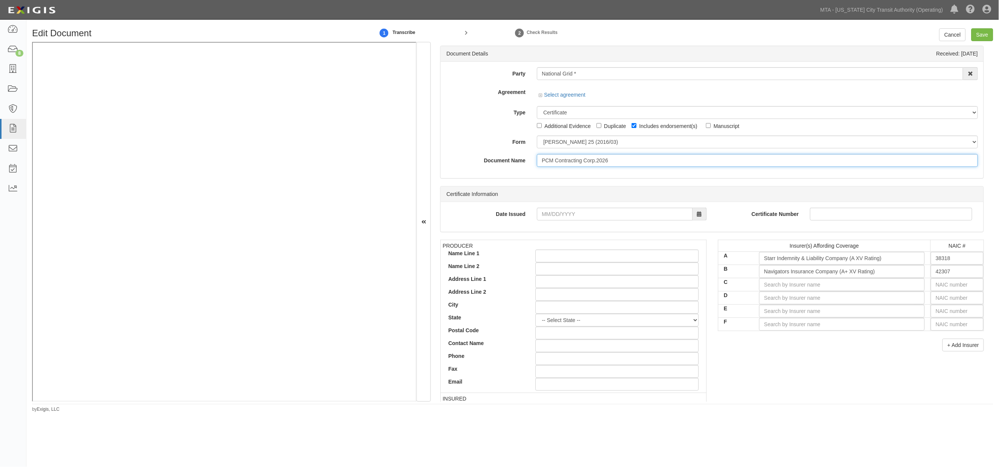
drag, startPoint x: 625, startPoint y: 161, endPoint x: 533, endPoint y: 155, distance: 91.5
click at [533, 155] on div "PCM Contracting Corp.2026" at bounding box center [757, 160] width 452 height 13
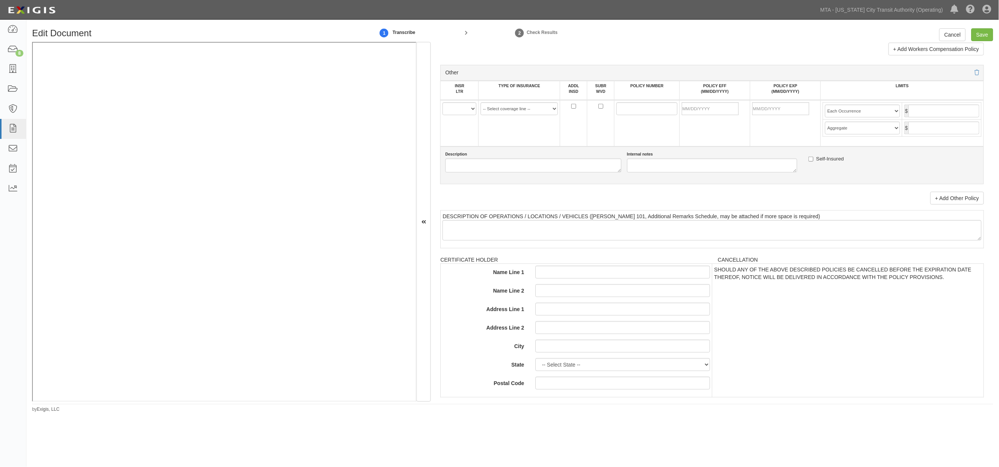
scroll to position [1387, 0]
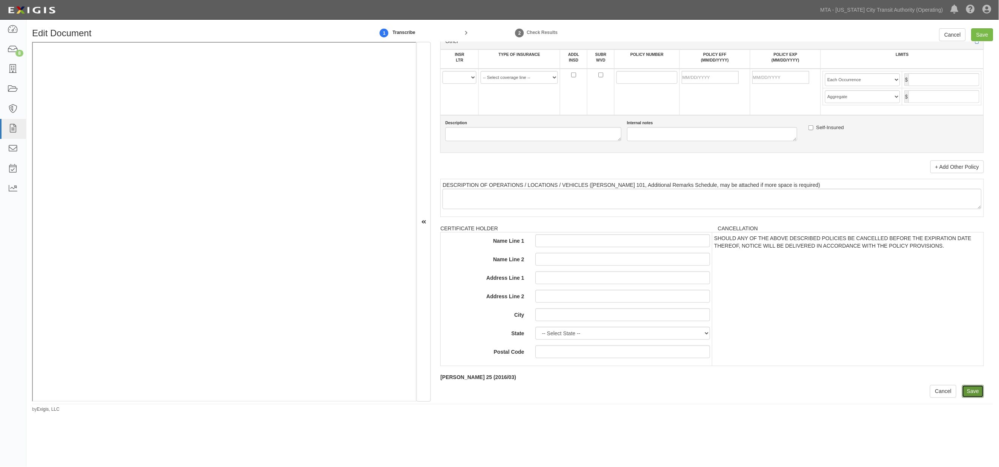
click at [964, 392] on input "Save" at bounding box center [973, 391] width 22 height 13
type input "2000000"
type input "4000000"
type input "2000000"
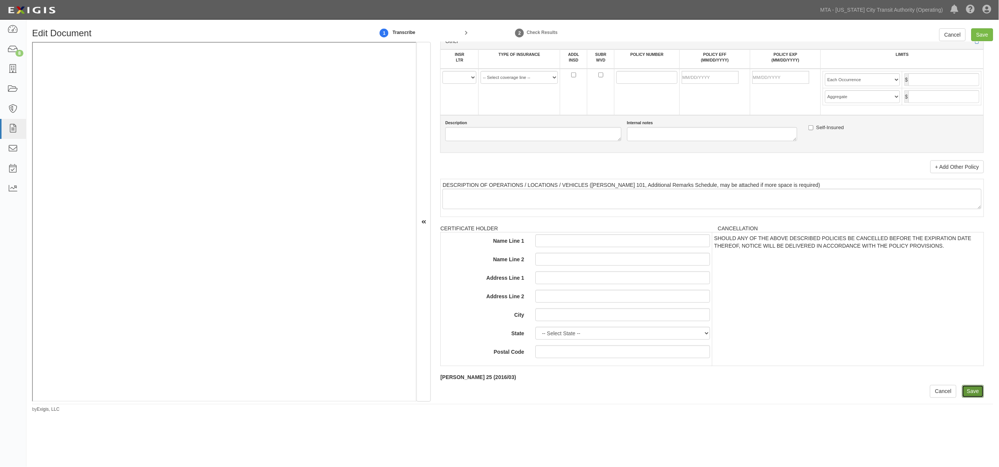
type input "3000000"
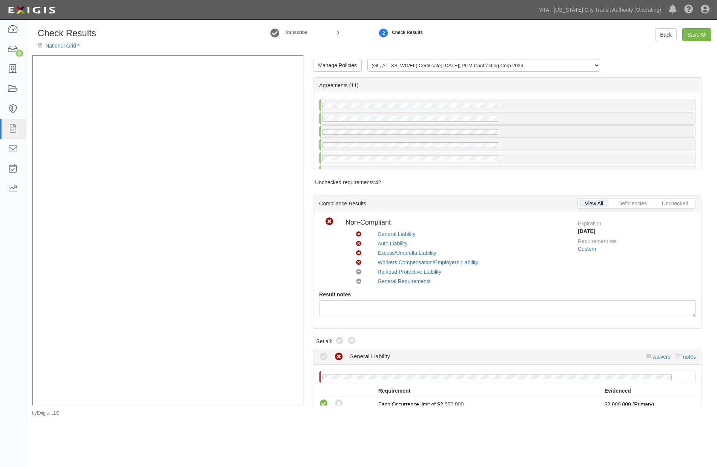
scroll to position [81, 0]
